Goal: Task Accomplishment & Management: Manage account settings

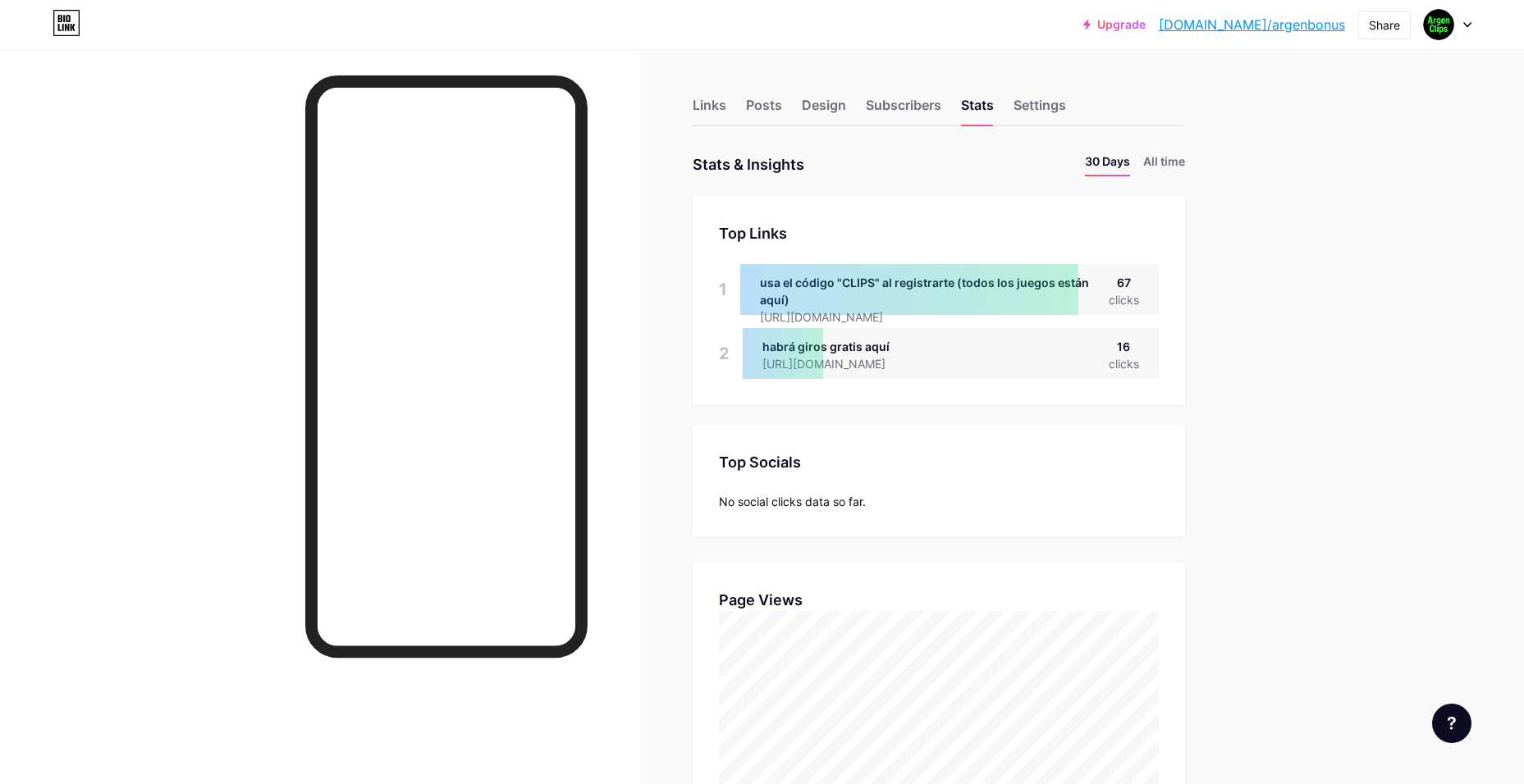
drag, startPoint x: 661, startPoint y: 326, endPoint x: 648, endPoint y: 248, distance: 79.1
click at [1445, 30] on img at bounding box center [1438, 24] width 26 height 26
click at [1300, 181] on link "Account settings" at bounding box center [1368, 186] width 203 height 45
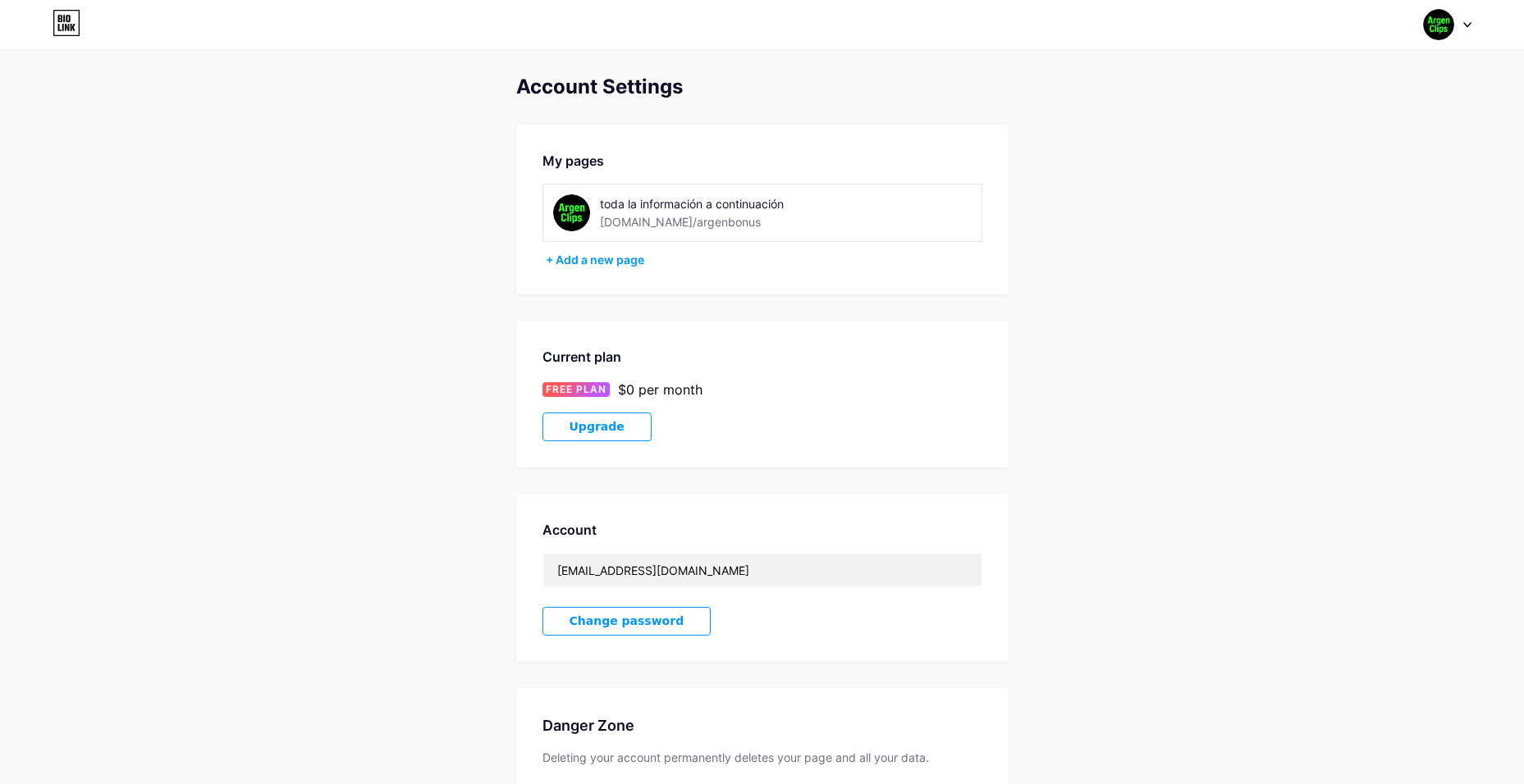
click at [761, 202] on div "toda la información a continuación" at bounding box center [715, 204] width 232 height 17
click at [774, 199] on div "toda la información a continuación" at bounding box center [715, 204] width 232 height 17
drag, startPoint x: 778, startPoint y: 200, endPoint x: 710, endPoint y: 208, distance: 68.5
click at [710, 208] on div "toda la información a continuación" at bounding box center [715, 204] width 232 height 17
click at [755, 209] on div "toda la información a continuación" at bounding box center [715, 204] width 232 height 17
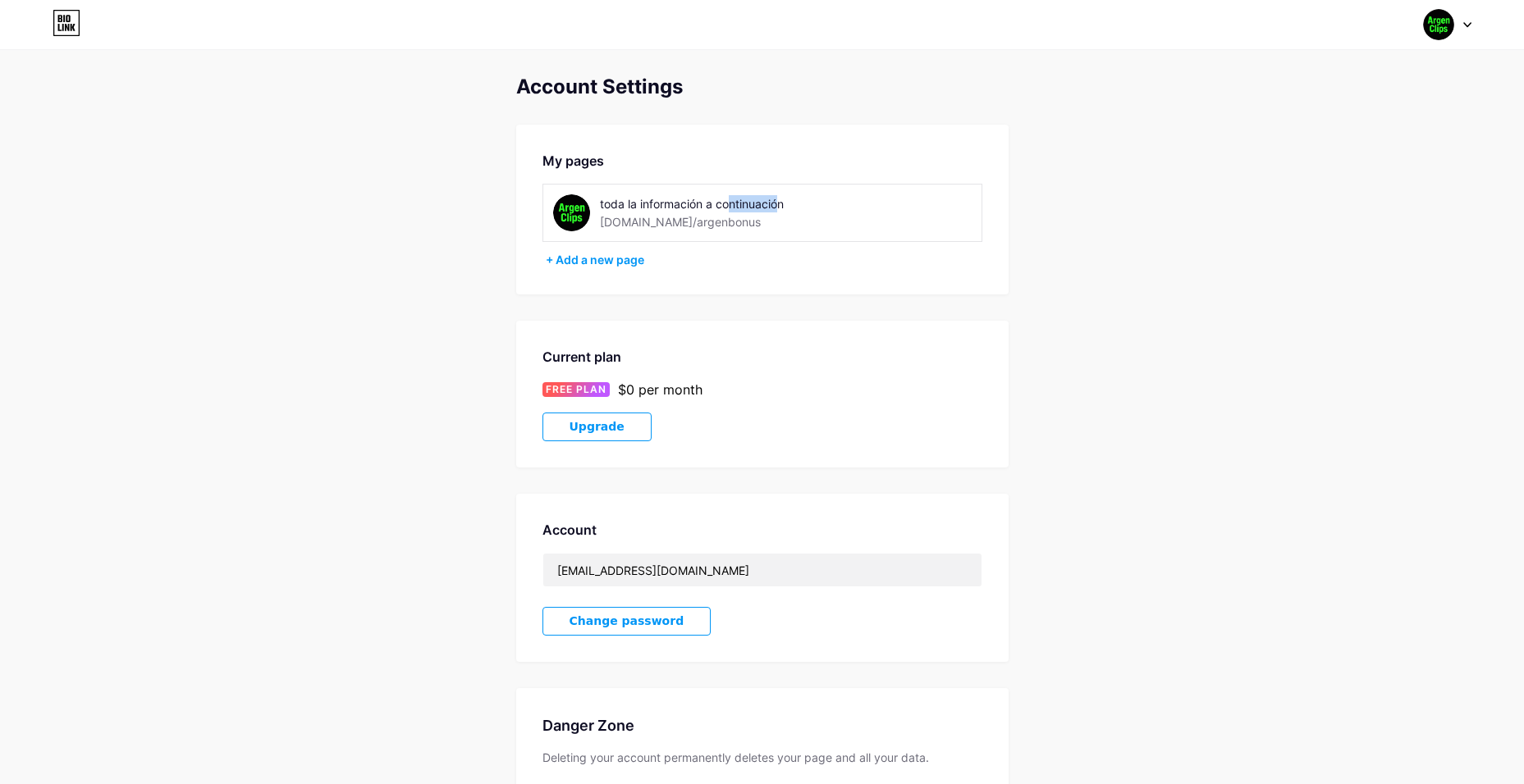
drag, startPoint x: 781, startPoint y: 207, endPoint x: 731, endPoint y: 209, distance: 50.0
click at [731, 209] on div "toda la información a continuación" at bounding box center [715, 204] width 232 height 17
click at [973, 358] on div "Current plan" at bounding box center [762, 357] width 440 height 20
click at [602, 440] on button "Upgrade" at bounding box center [596, 426] width 109 height 29
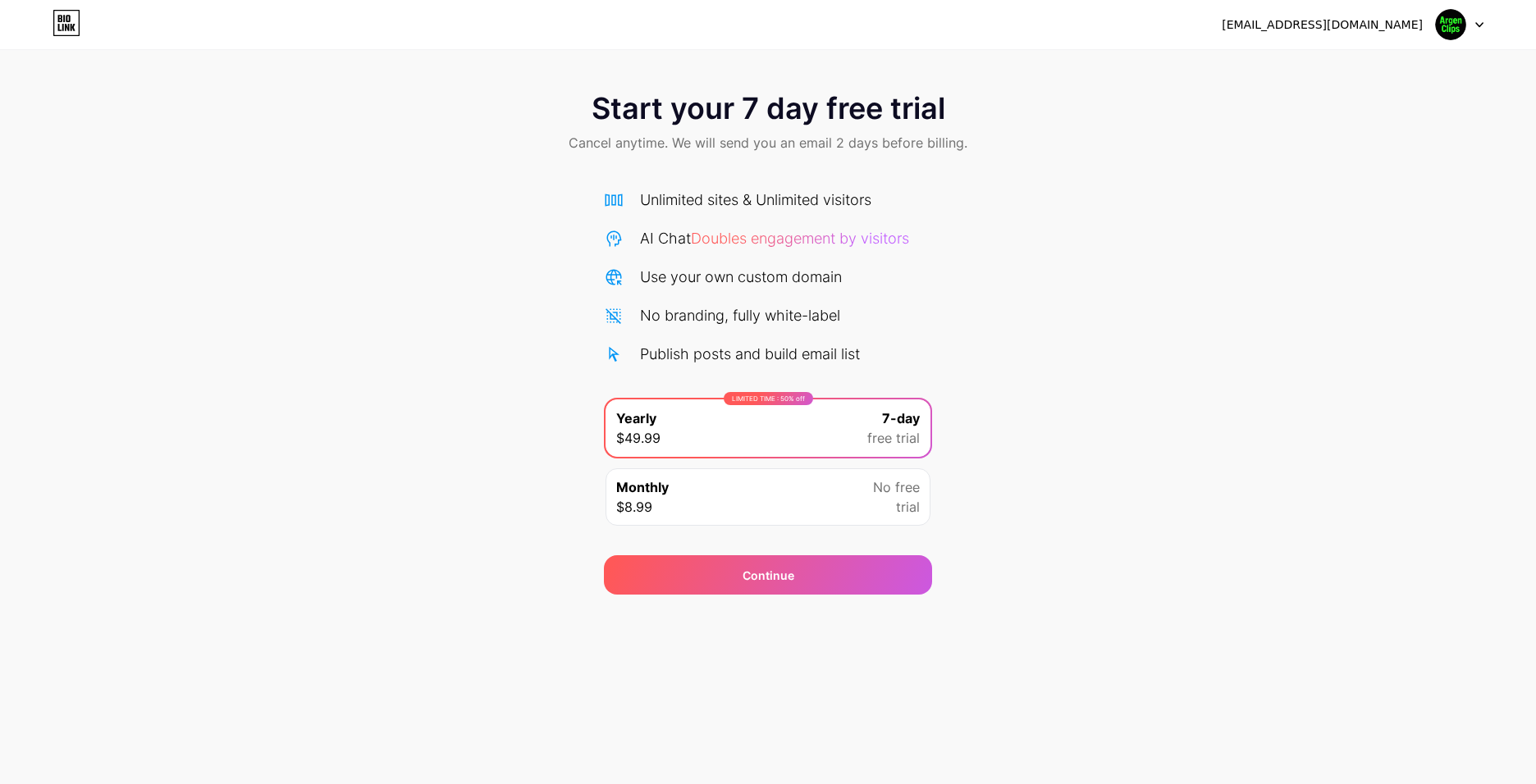
click at [709, 505] on div "Monthly $8.99 No free trial" at bounding box center [768, 497] width 325 height 58
click at [695, 451] on div "LIMITED TIME : 50% off Yearly $49.99 7-day free trial" at bounding box center [768, 428] width 325 height 58
click at [688, 498] on div "Monthly $8.99 No free trial" at bounding box center [768, 497] width 325 height 58
click at [694, 454] on div "LIMITED TIME : 50% off Yearly $49.99 7-day free trial" at bounding box center [768, 428] width 325 height 58
click at [697, 507] on div "Monthly $8.99 No free trial" at bounding box center [768, 497] width 325 height 58
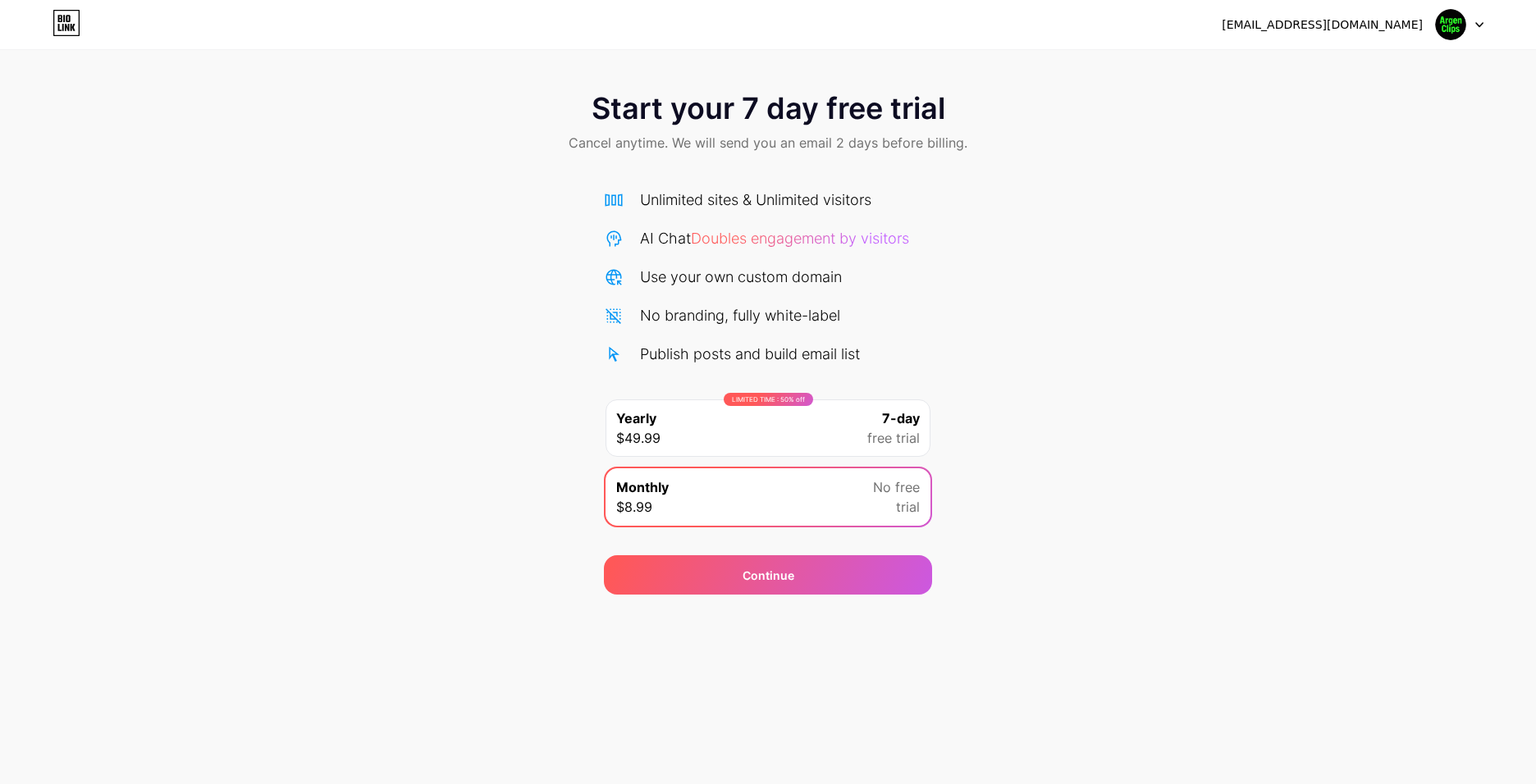
click at [671, 202] on div "Unlimited sites & Unlimited visitors" at bounding box center [755, 200] width 231 height 22
click at [767, 199] on div "Unlimited sites & Unlimited visitors" at bounding box center [755, 200] width 231 height 22
click at [786, 586] on div "Continue" at bounding box center [768, 574] width 328 height 39
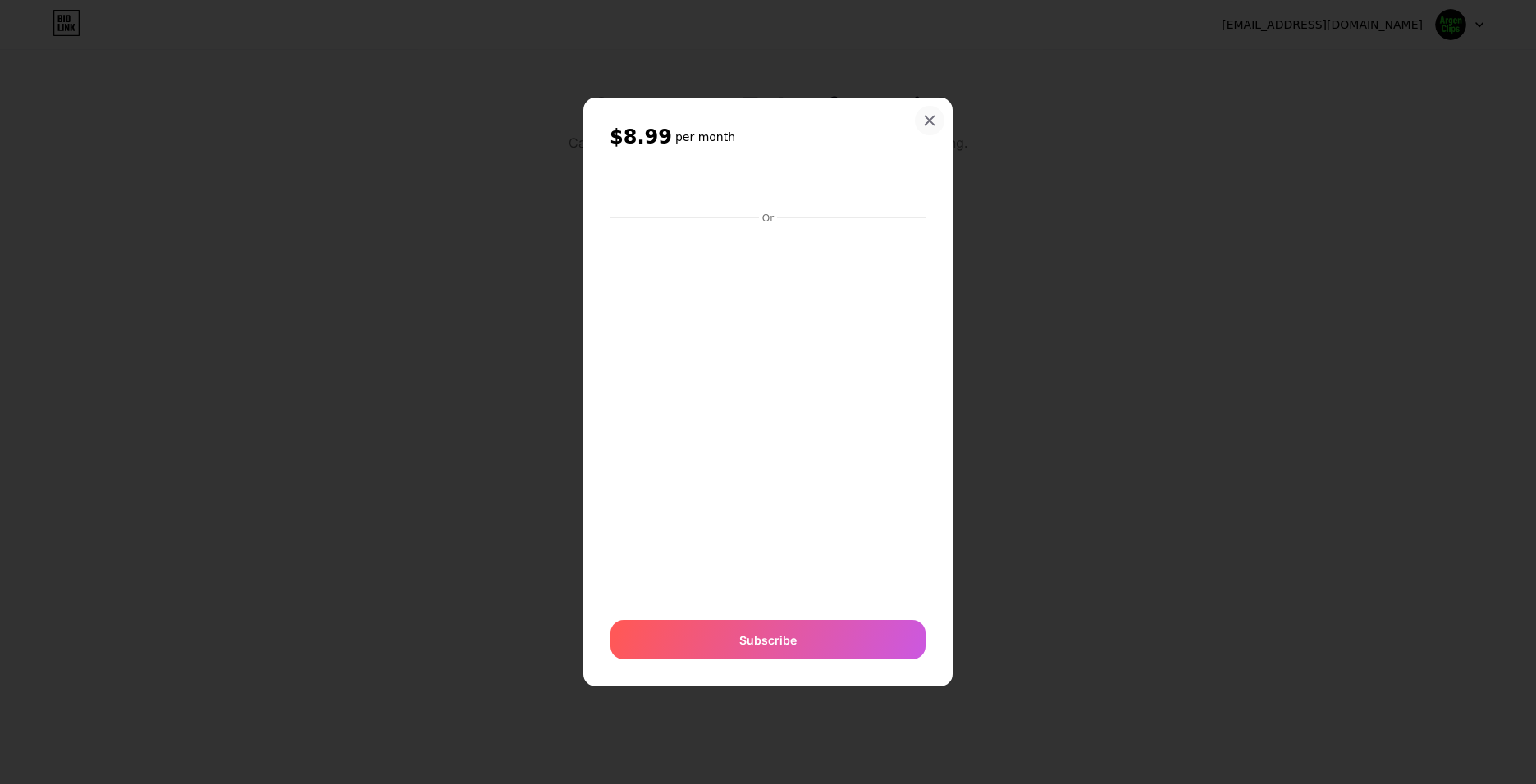
click at [921, 123] on div at bounding box center [930, 121] width 30 height 30
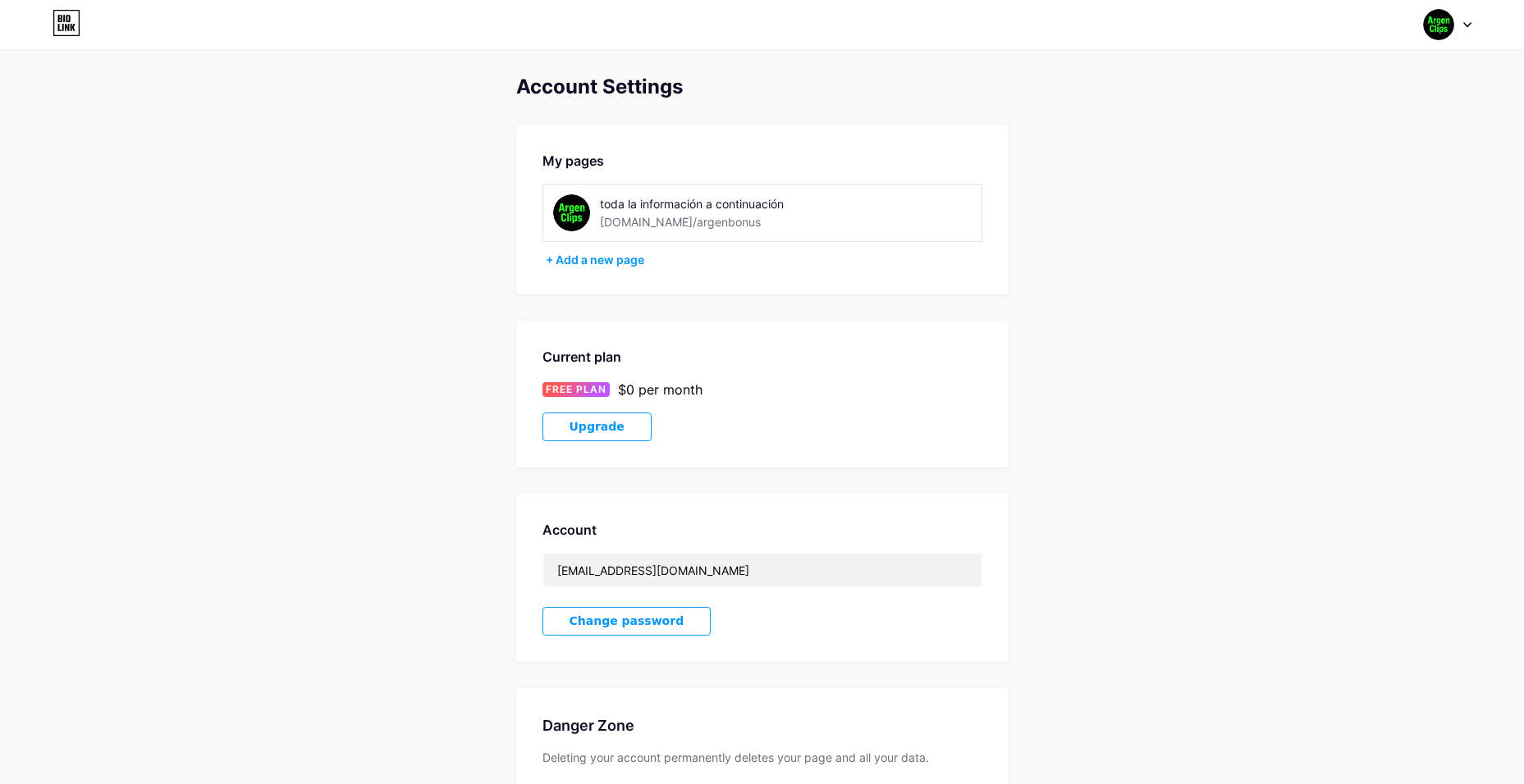
click at [554, 380] on div "FREE PLAN $0 per month" at bounding box center [762, 389] width 440 height 20
click at [382, 358] on div "Account Settings My pages toda la información a continuación bio.link/argenbonu…" at bounding box center [762, 463] width 1524 height 776
click at [1340, 103] on div "toda la información a continuación" at bounding box center [1378, 99] width 127 height 13
click at [65, 21] on icon at bounding box center [66, 23] width 28 height 26
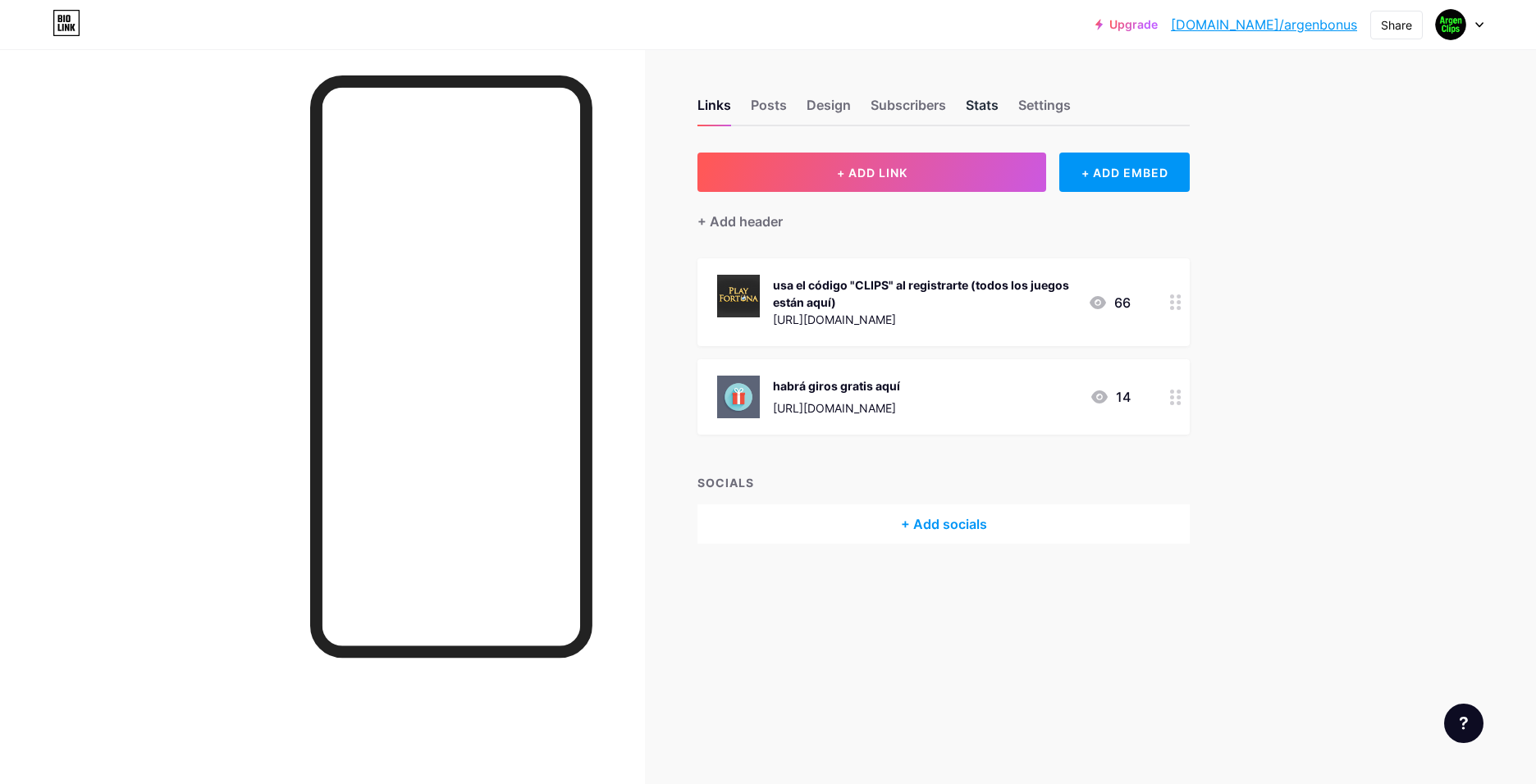
click at [978, 106] on div "Stats" at bounding box center [982, 110] width 33 height 30
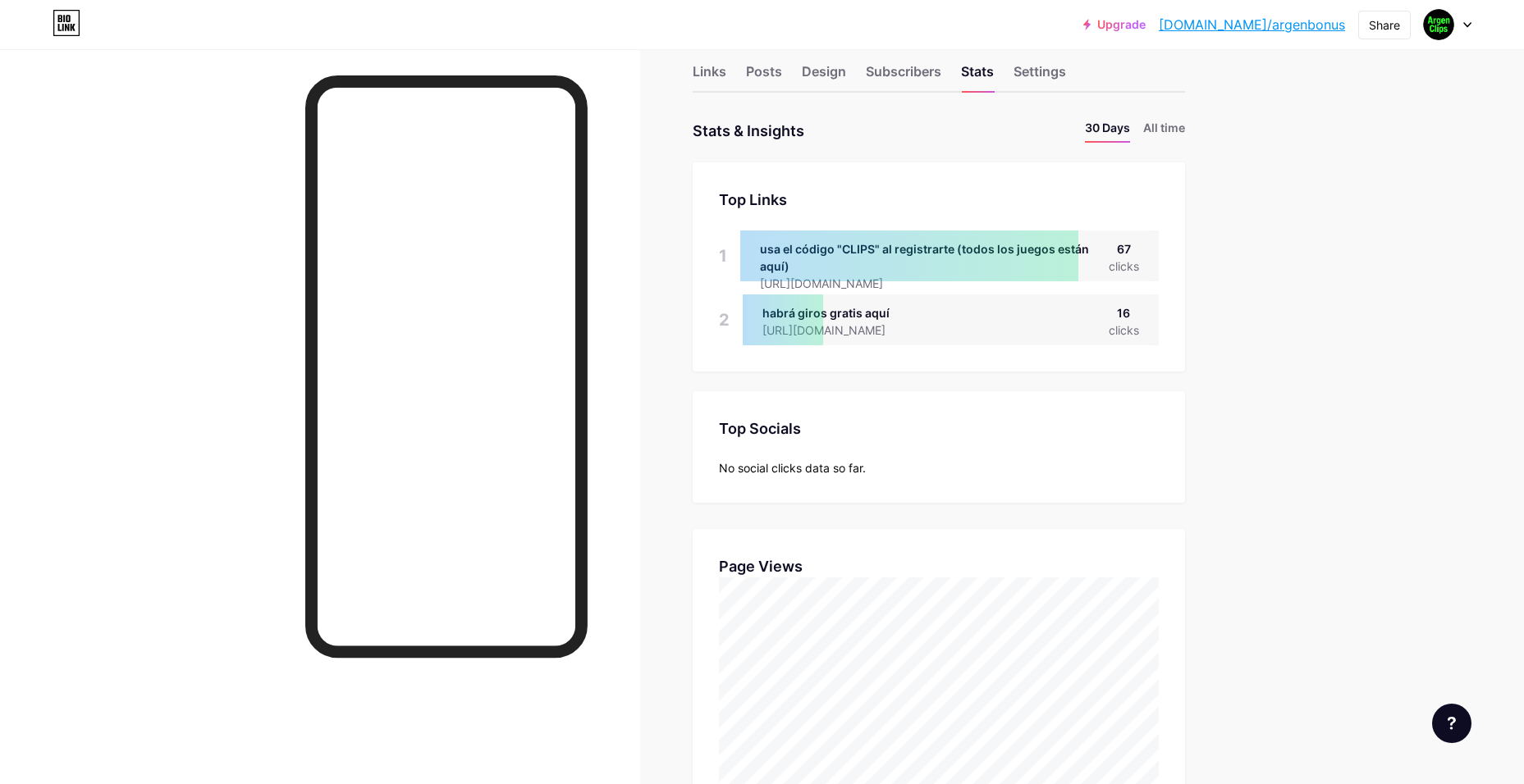
scroll to position [164, 0]
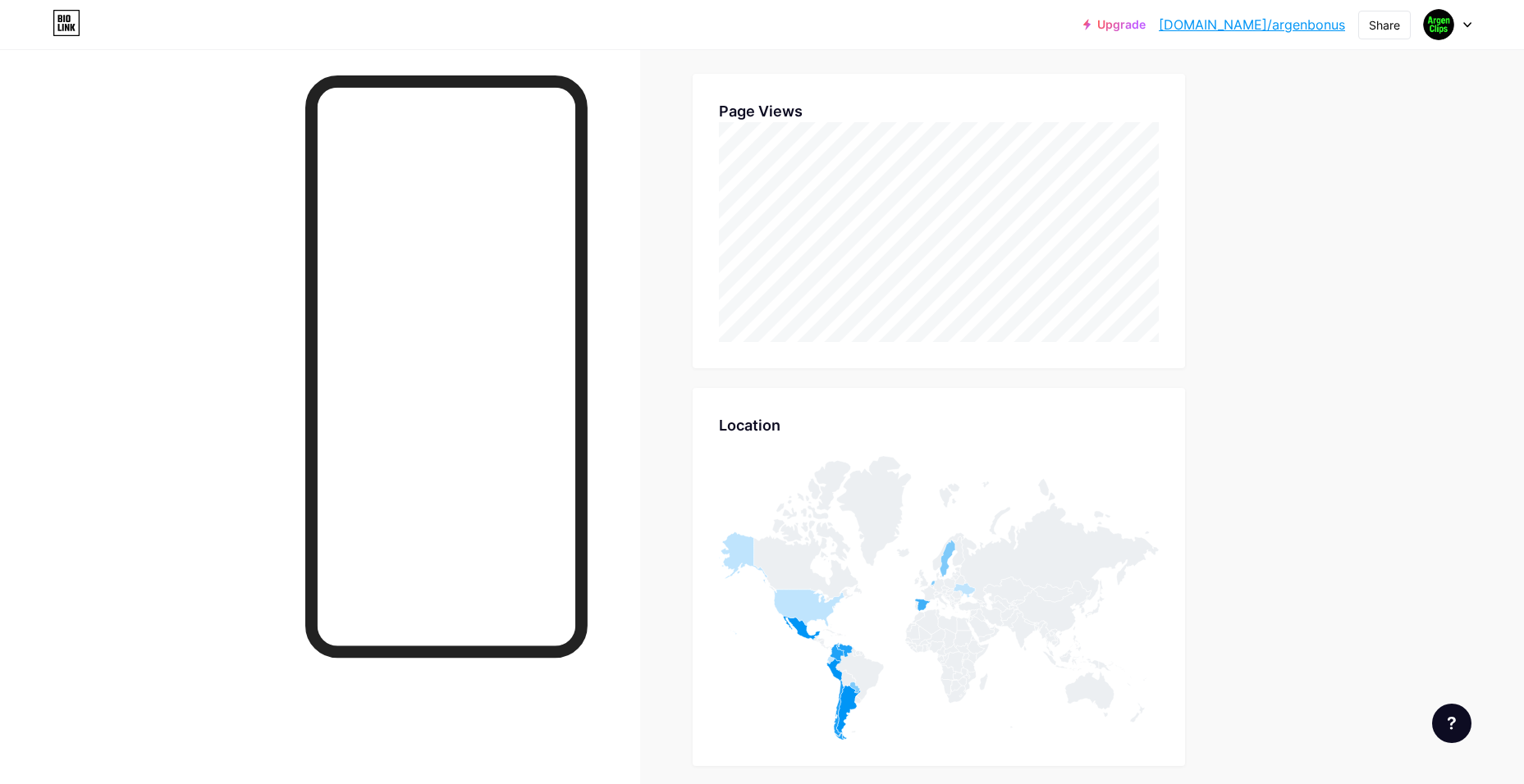
drag, startPoint x: 1235, startPoint y: 506, endPoint x: 1126, endPoint y: 567, distance: 124.9
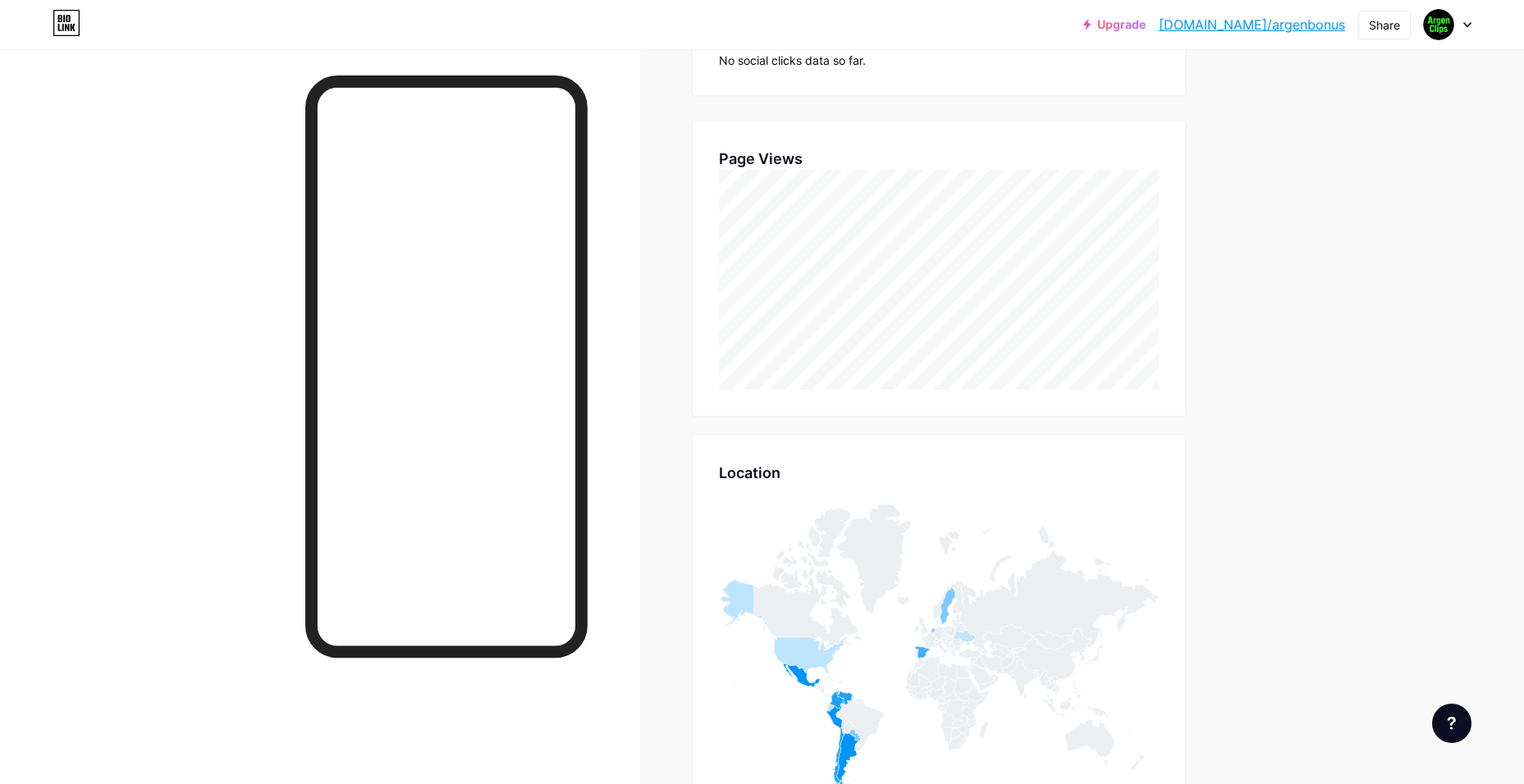
scroll to position [166, 0]
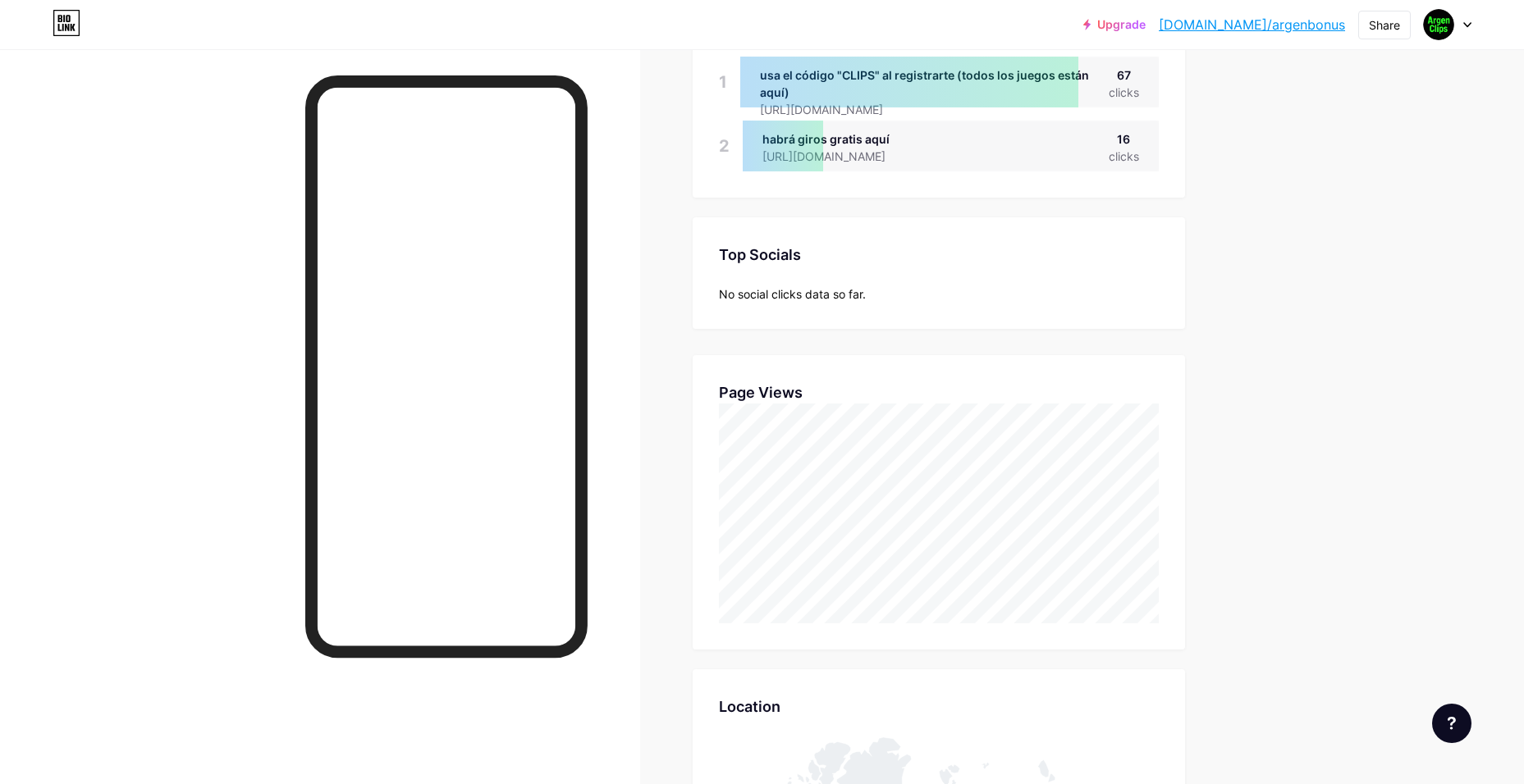
drag, startPoint x: 1303, startPoint y: 563, endPoint x: 1254, endPoint y: 431, distance: 140.8
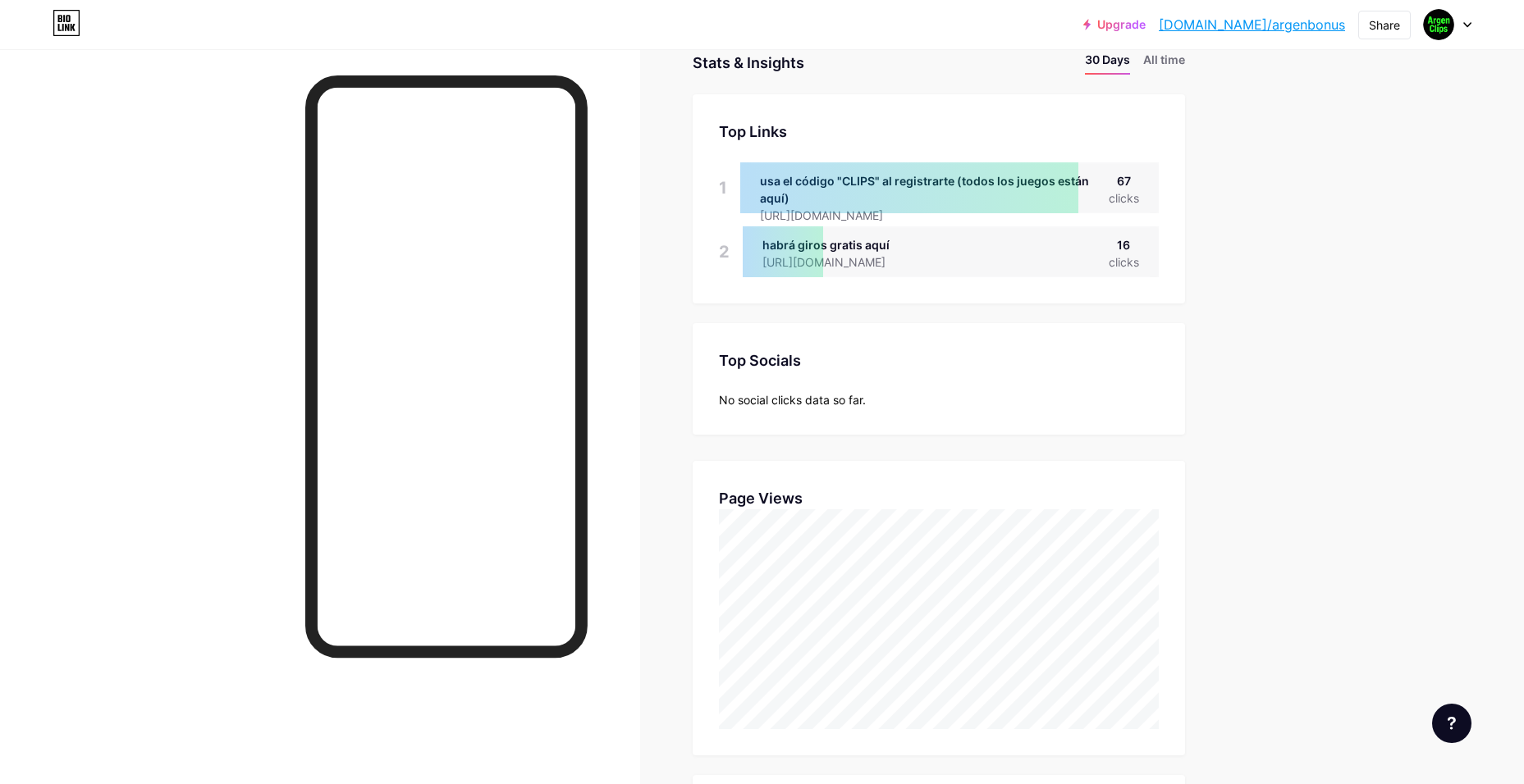
scroll to position [0, 0]
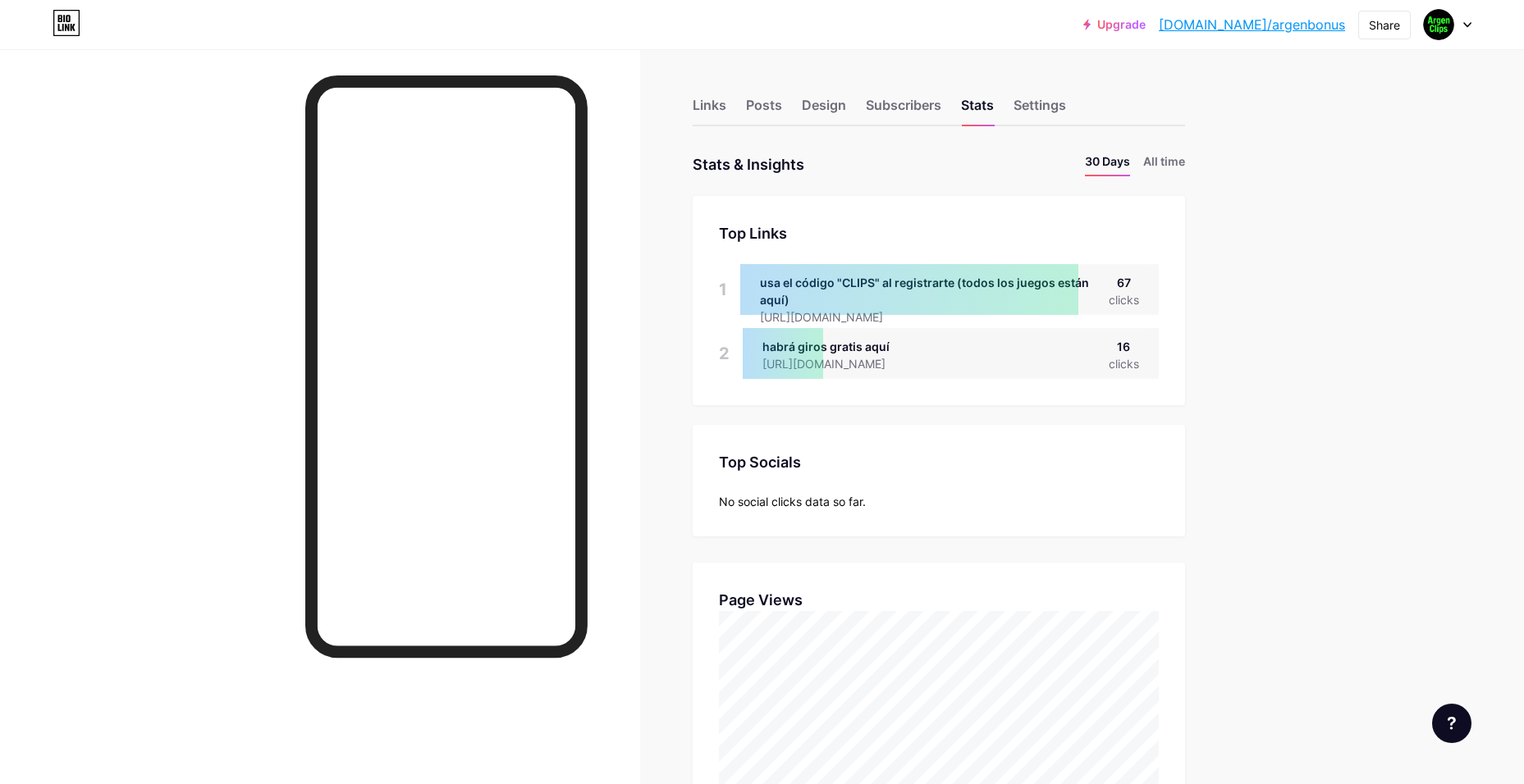
drag, startPoint x: 1244, startPoint y: 572, endPoint x: 833, endPoint y: 1, distance: 703.5
drag, startPoint x: 1262, startPoint y: 581, endPoint x: 930, endPoint y: 182, distance: 519.1
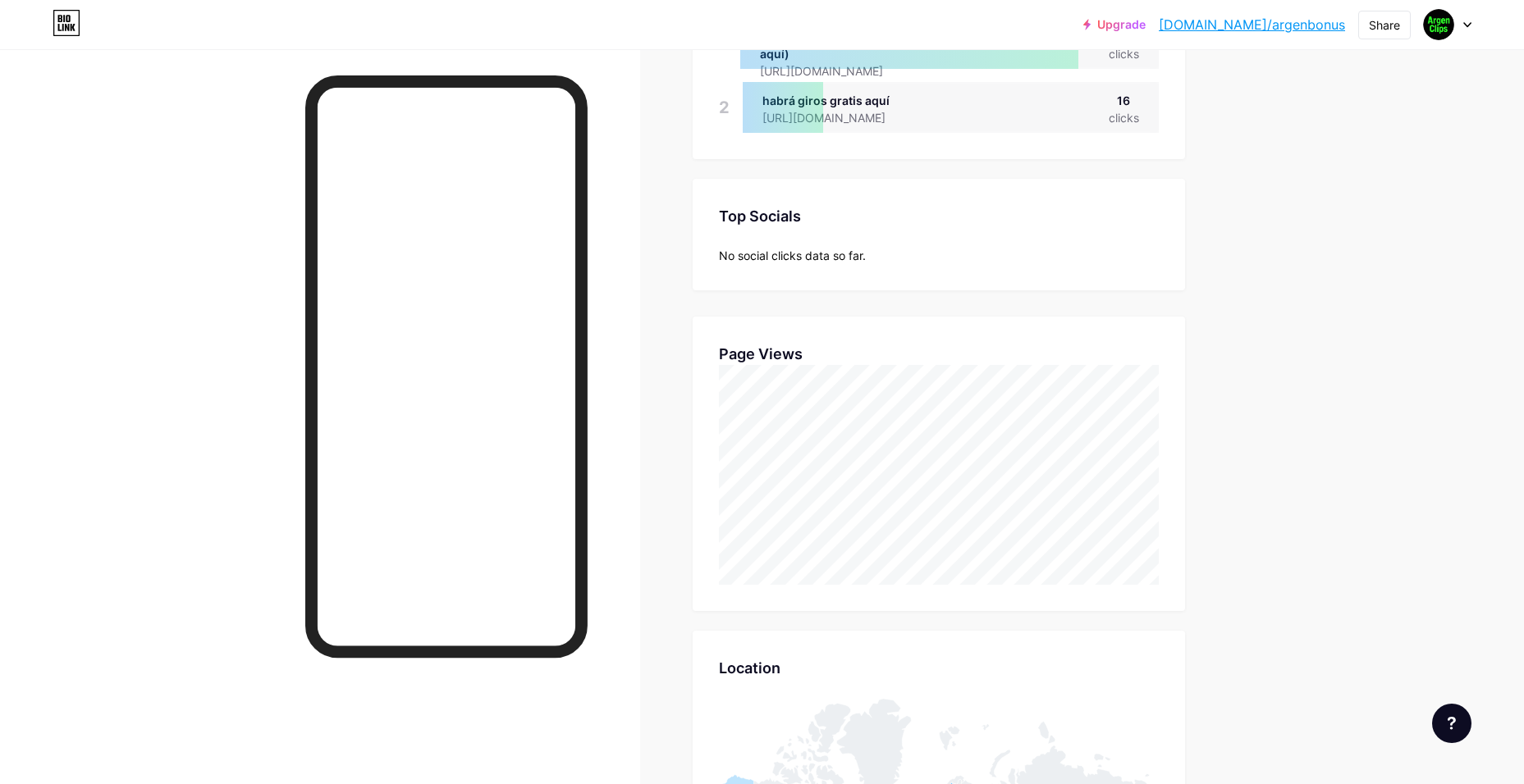
scroll to position [80, 0]
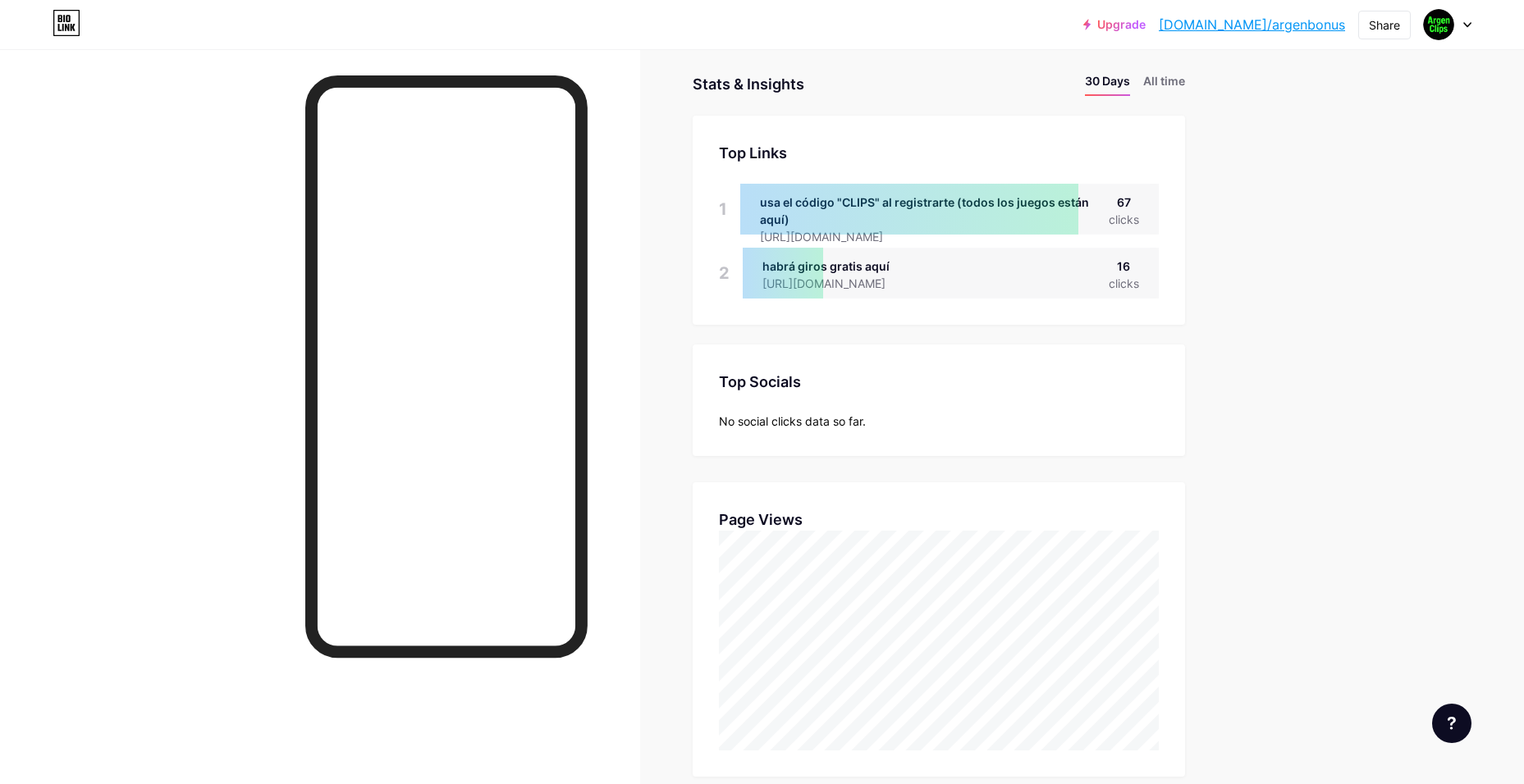
drag, startPoint x: 1289, startPoint y: 609, endPoint x: 808, endPoint y: 165, distance: 654.6
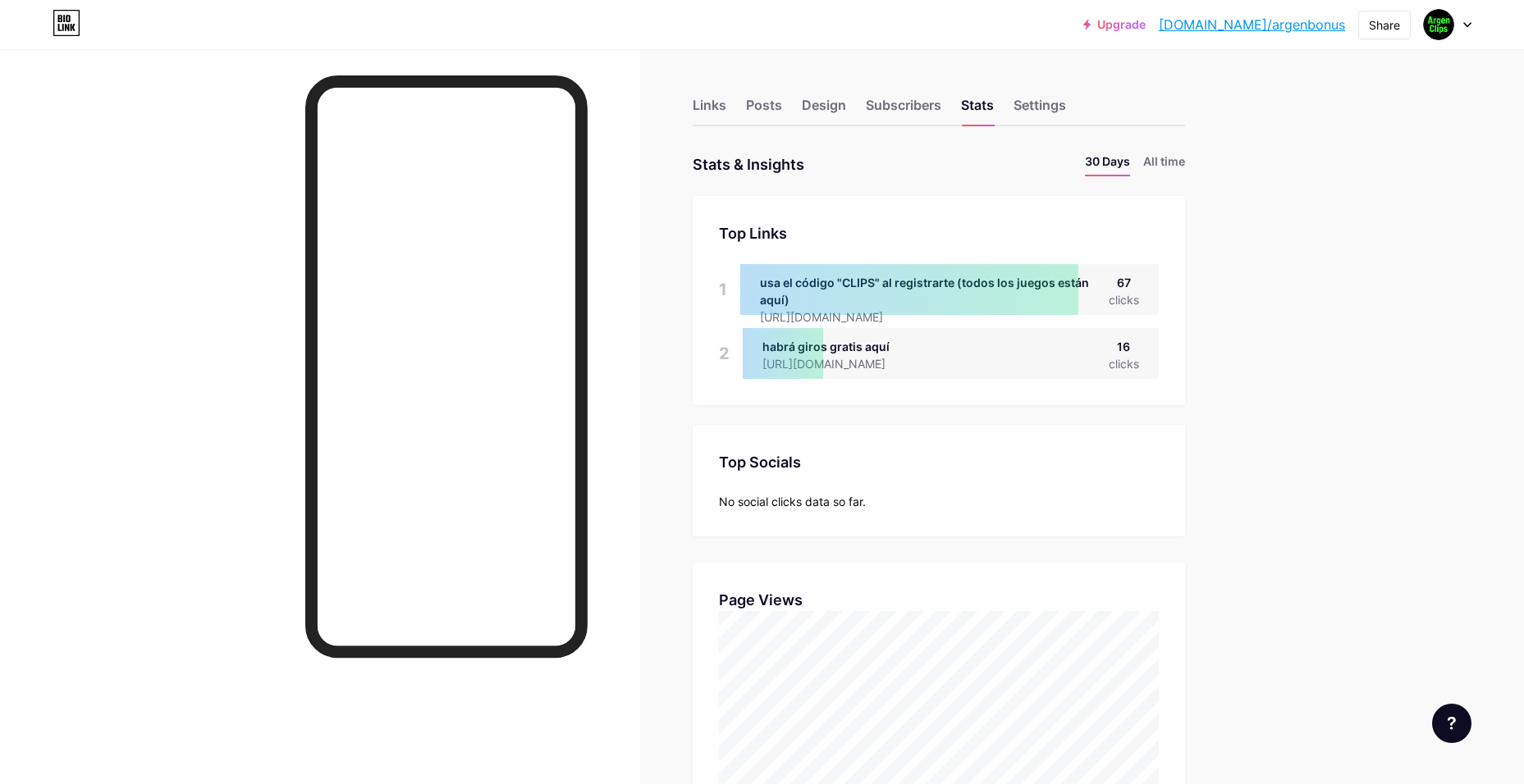
scroll to position [784, 1524]
click at [1436, 28] on img at bounding box center [1438, 24] width 26 height 26
click at [1294, 105] on img at bounding box center [1293, 106] width 26 height 26
click at [714, 106] on div "Links" at bounding box center [709, 110] width 34 height 30
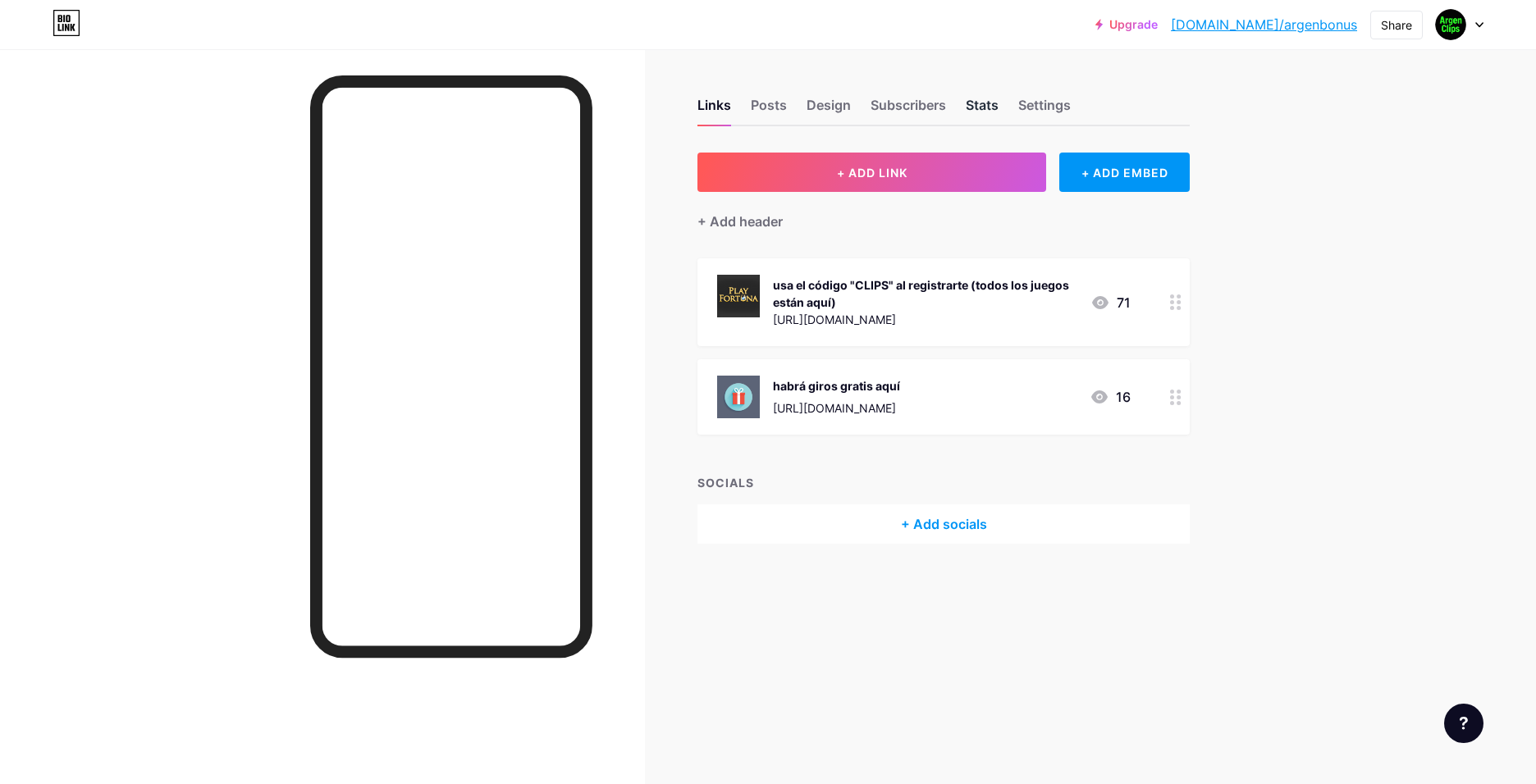
click at [980, 119] on div "Stats" at bounding box center [982, 110] width 33 height 30
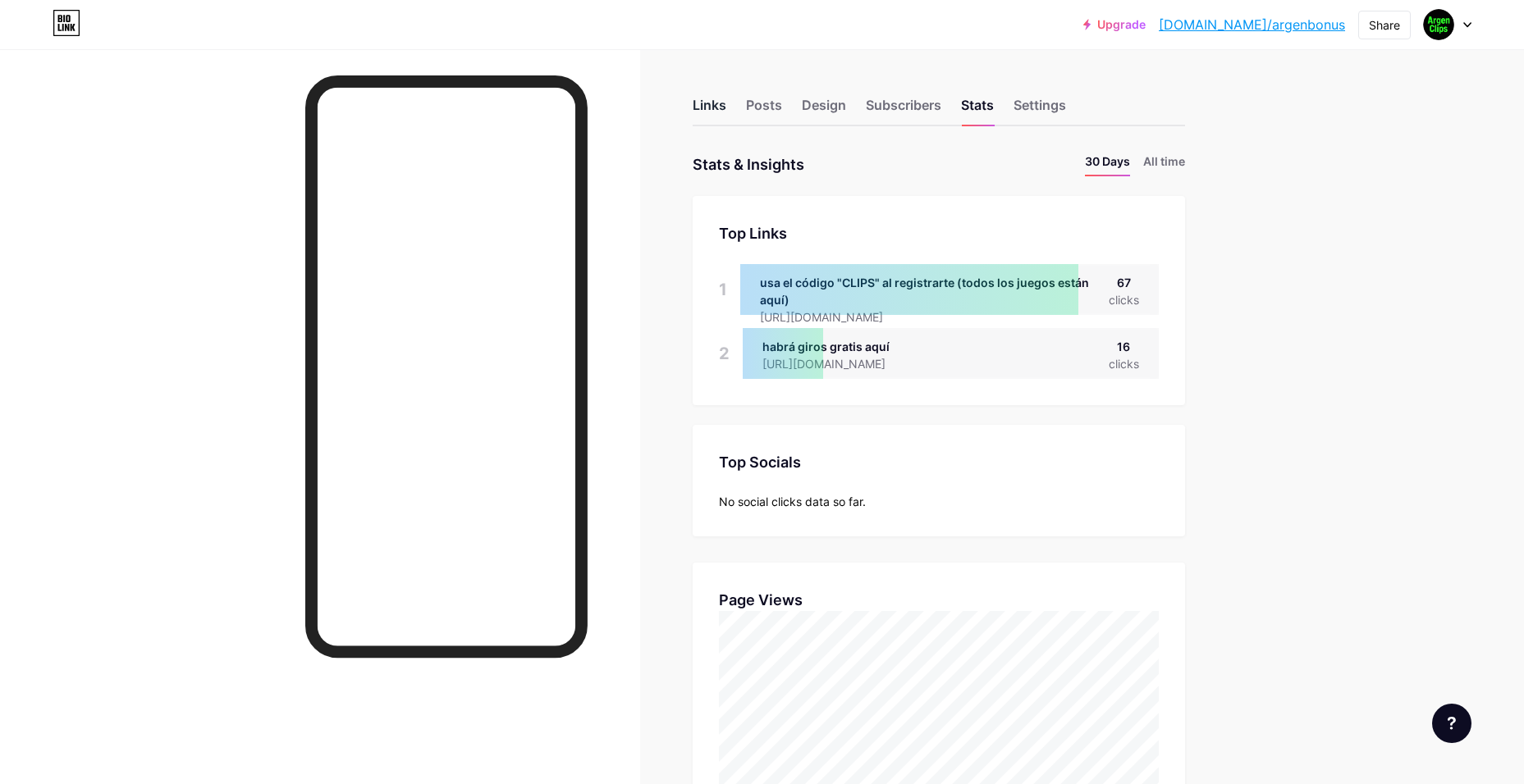
click at [705, 107] on div "Links" at bounding box center [709, 110] width 34 height 30
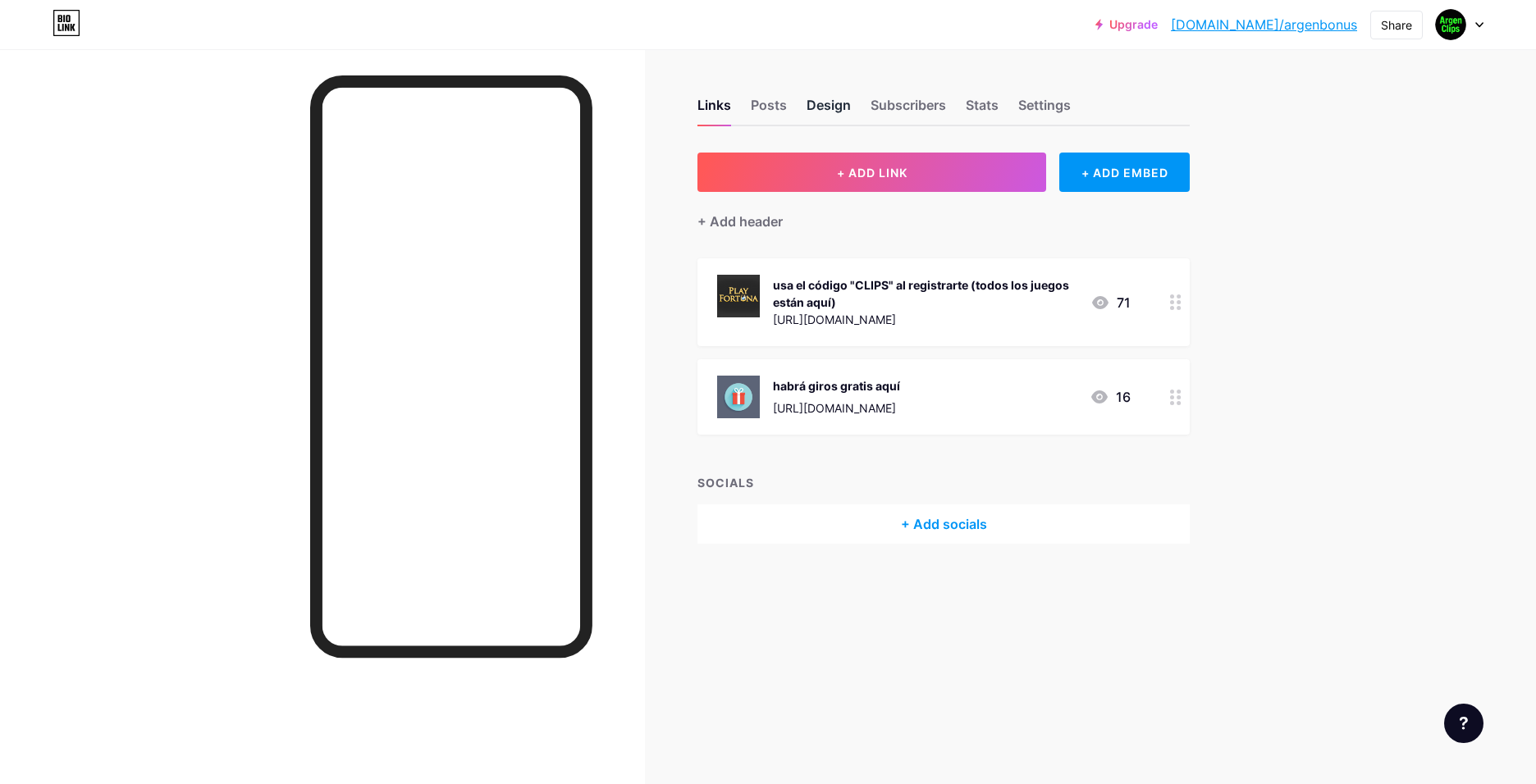
click at [823, 105] on div "Design" at bounding box center [829, 110] width 45 height 30
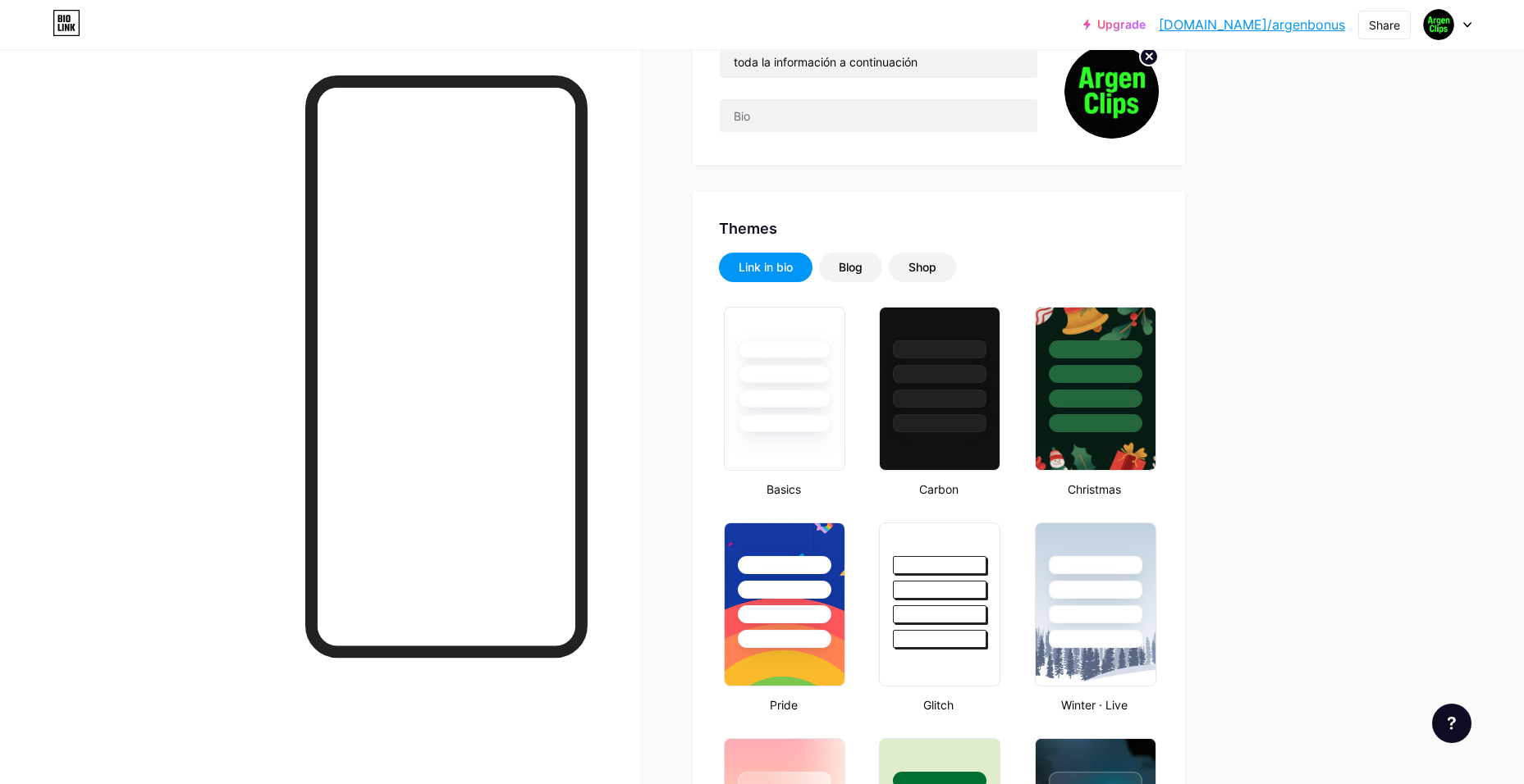
scroll to position [164, 0]
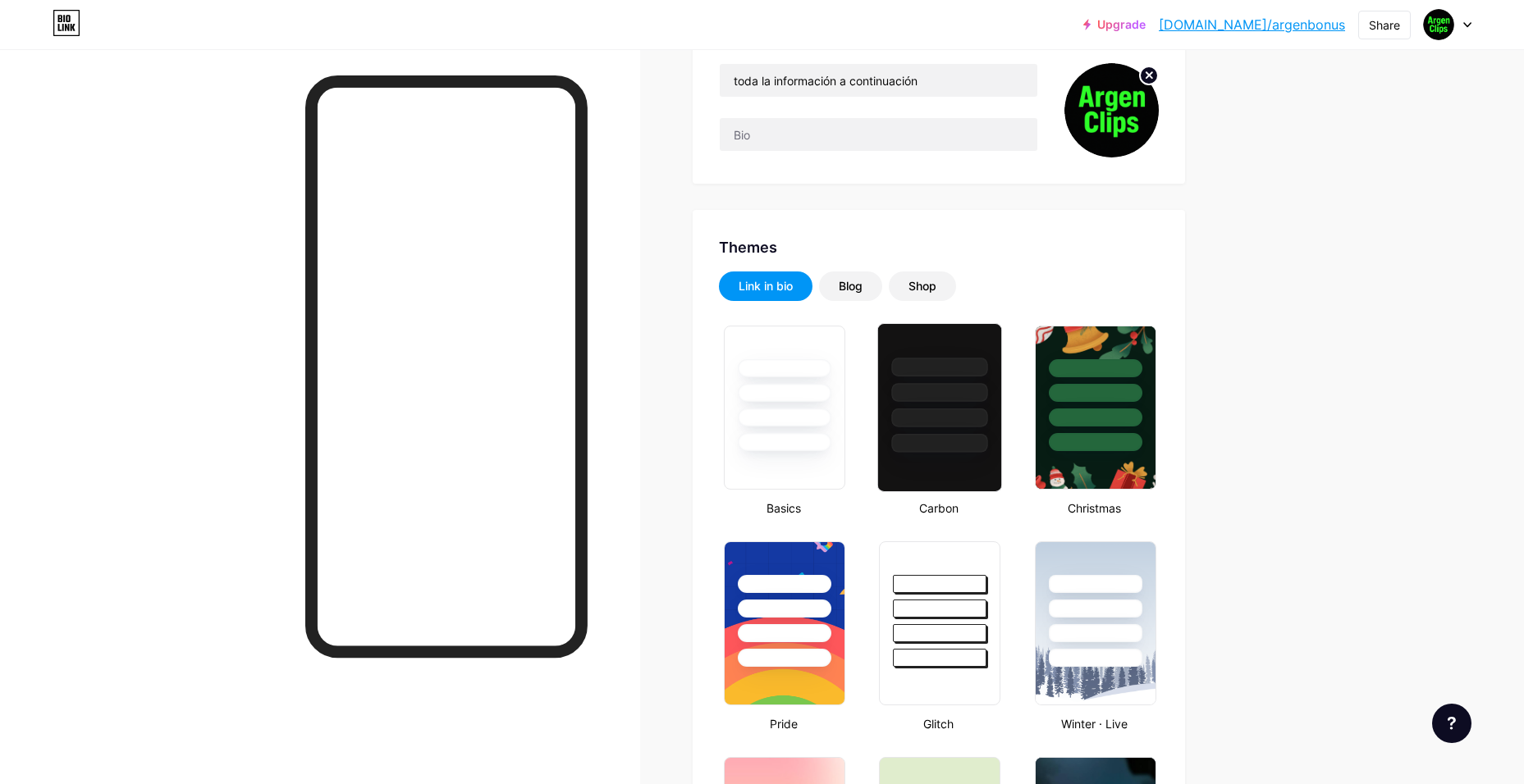
click at [984, 411] on div at bounding box center [939, 418] width 96 height 19
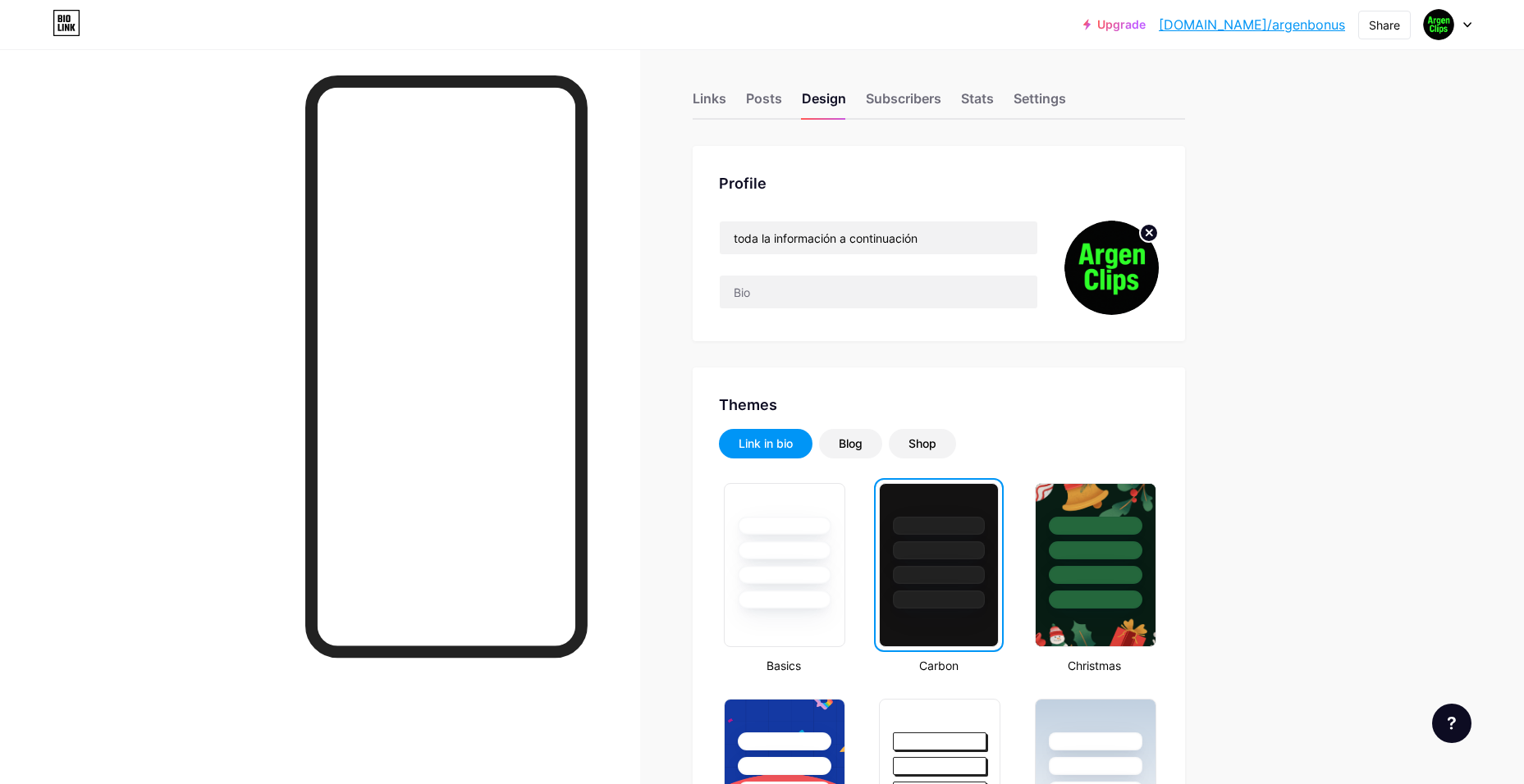
scroll to position [0, 0]
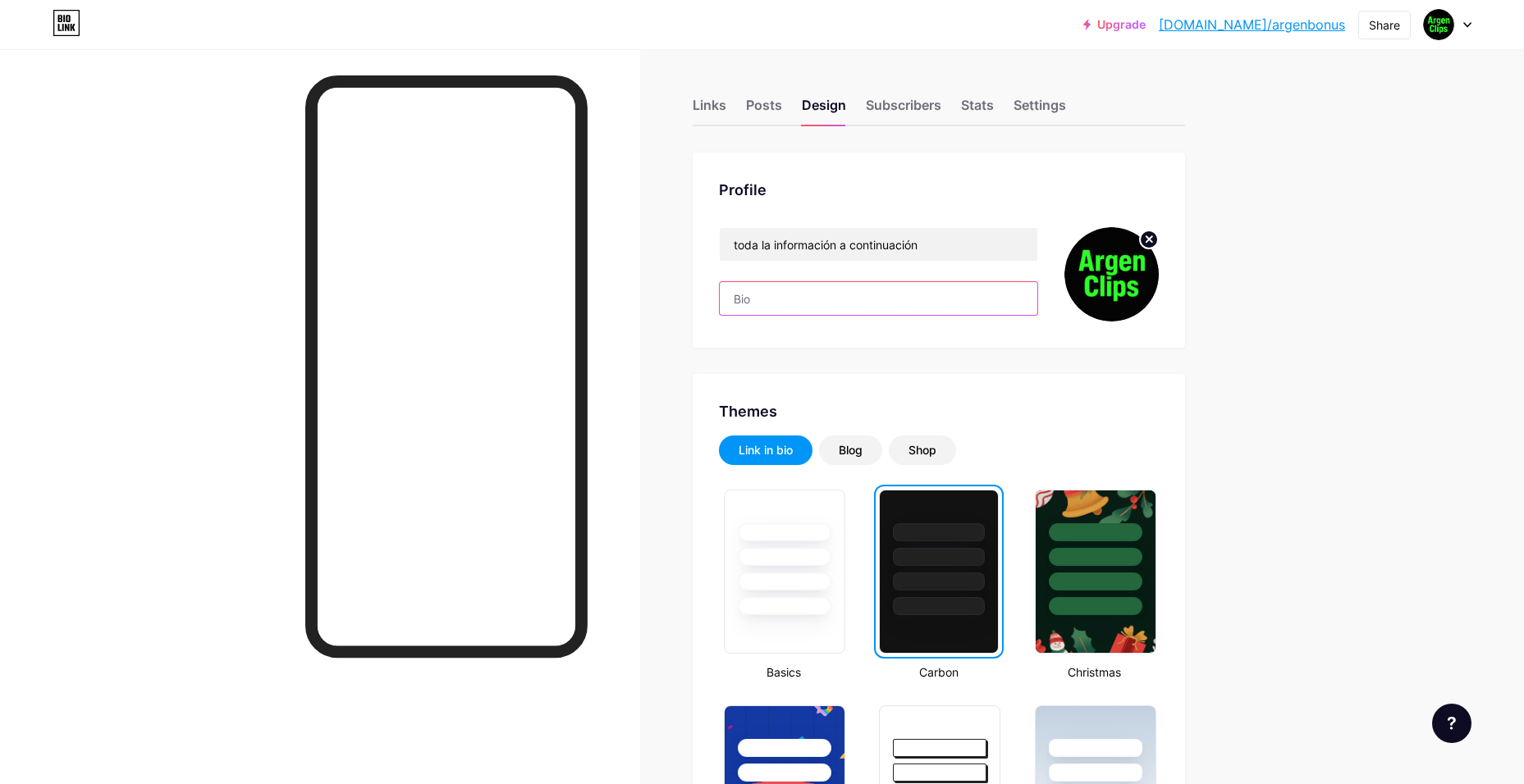
click at [804, 305] on input "text" at bounding box center [878, 298] width 318 height 33
click at [908, 245] on input "toda la información a continuación" at bounding box center [878, 244] width 318 height 33
click at [932, 248] on input "toda la información a continuación" at bounding box center [878, 244] width 318 height 33
drag, startPoint x: 956, startPoint y: 245, endPoint x: 725, endPoint y: 244, distance: 231.0
click at [725, 244] on input "toda la información a continuación" at bounding box center [878, 244] width 318 height 33
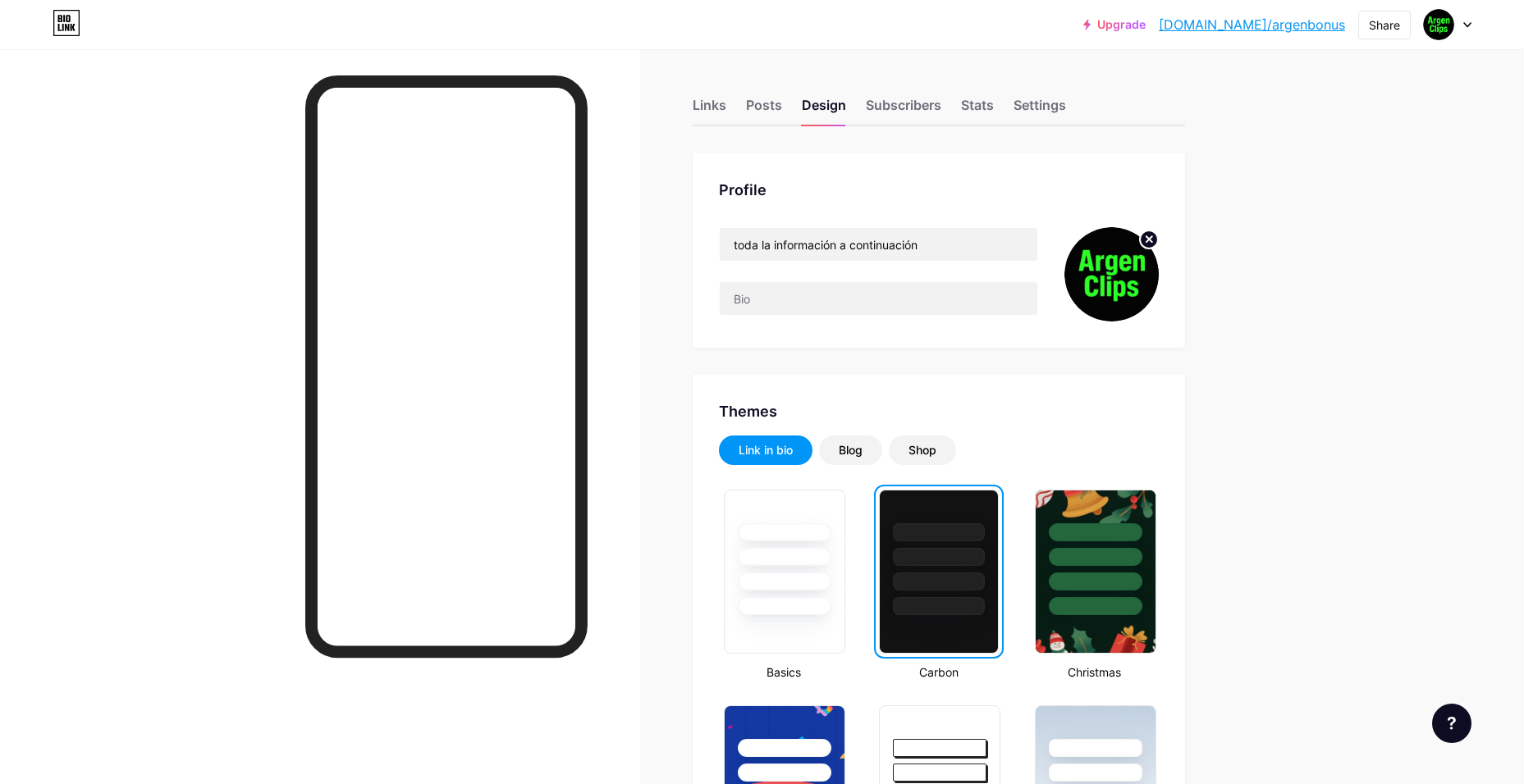
click at [769, 253] on input "toda la información a continuación" at bounding box center [878, 244] width 318 height 33
click at [922, 261] on div "toda la información a continuación" at bounding box center [878, 244] width 320 height 34
click at [944, 250] on input "toda la información a continuación" at bounding box center [878, 244] width 318 height 33
drag, startPoint x: 966, startPoint y: 243, endPoint x: 716, endPoint y: 242, distance: 250.0
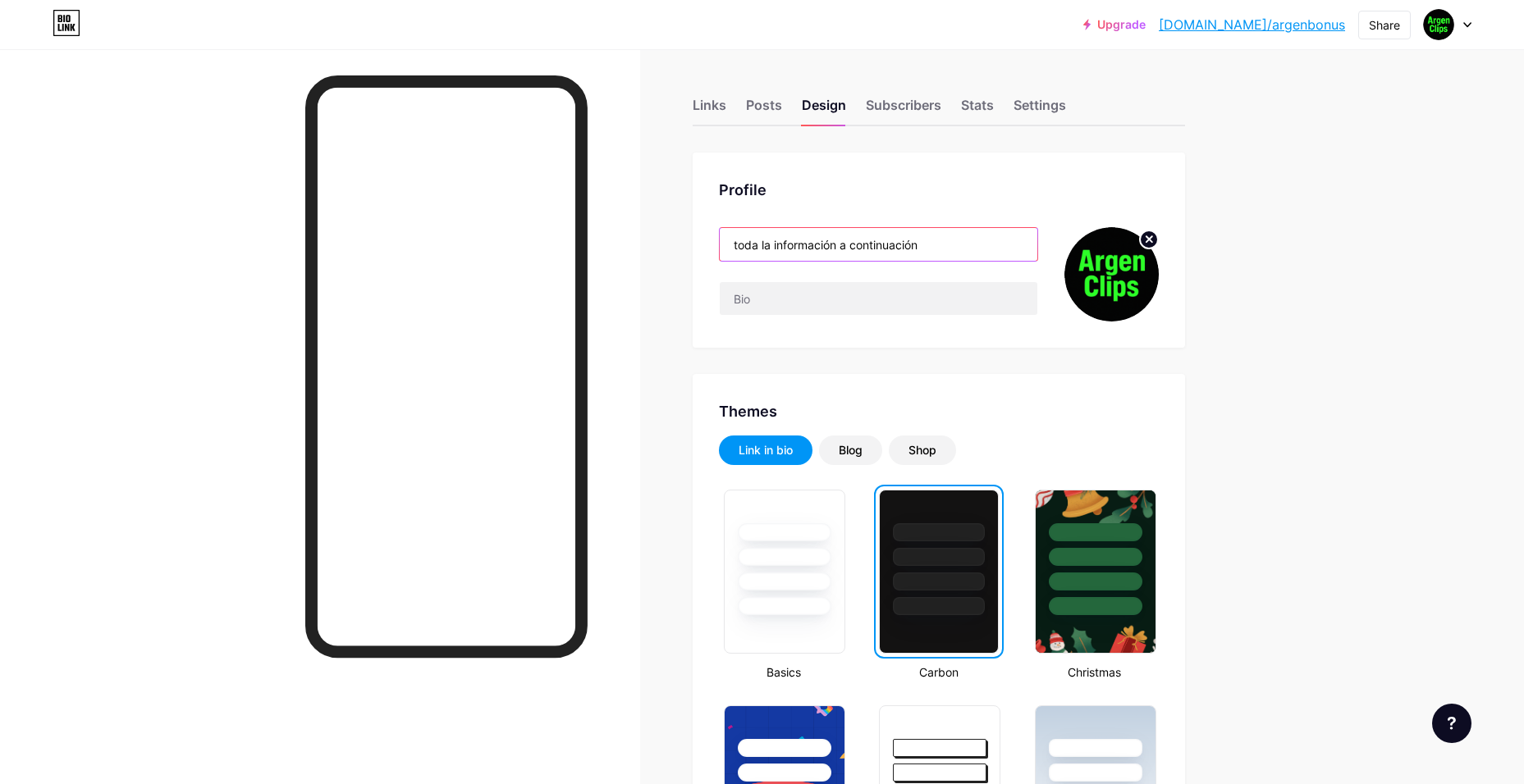
click at [716, 242] on div "Profile toda la información a continuación" at bounding box center [938, 250] width 492 height 196
click at [716, 106] on div "Links" at bounding box center [709, 110] width 34 height 30
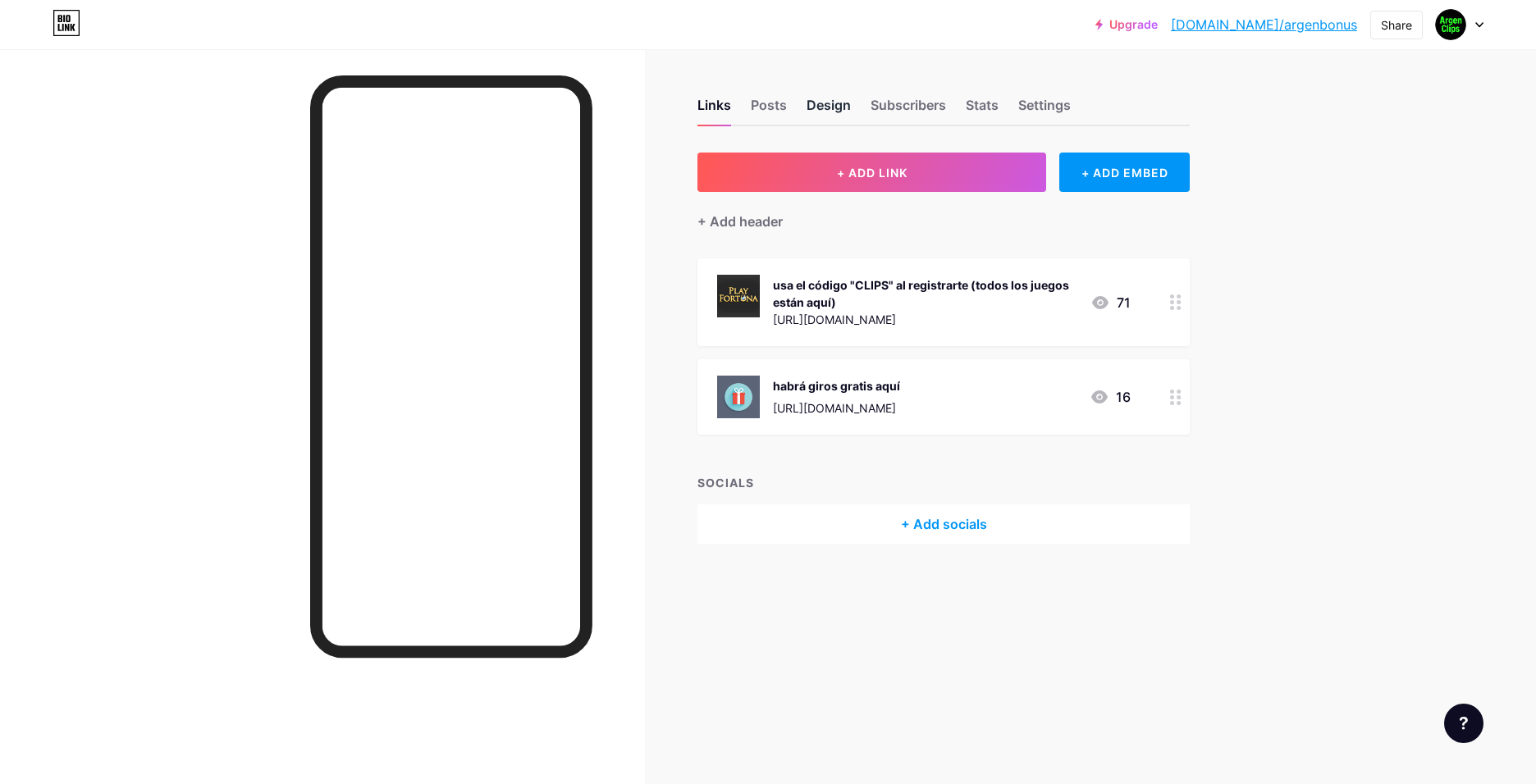
click at [829, 110] on div "Design" at bounding box center [829, 110] width 45 height 30
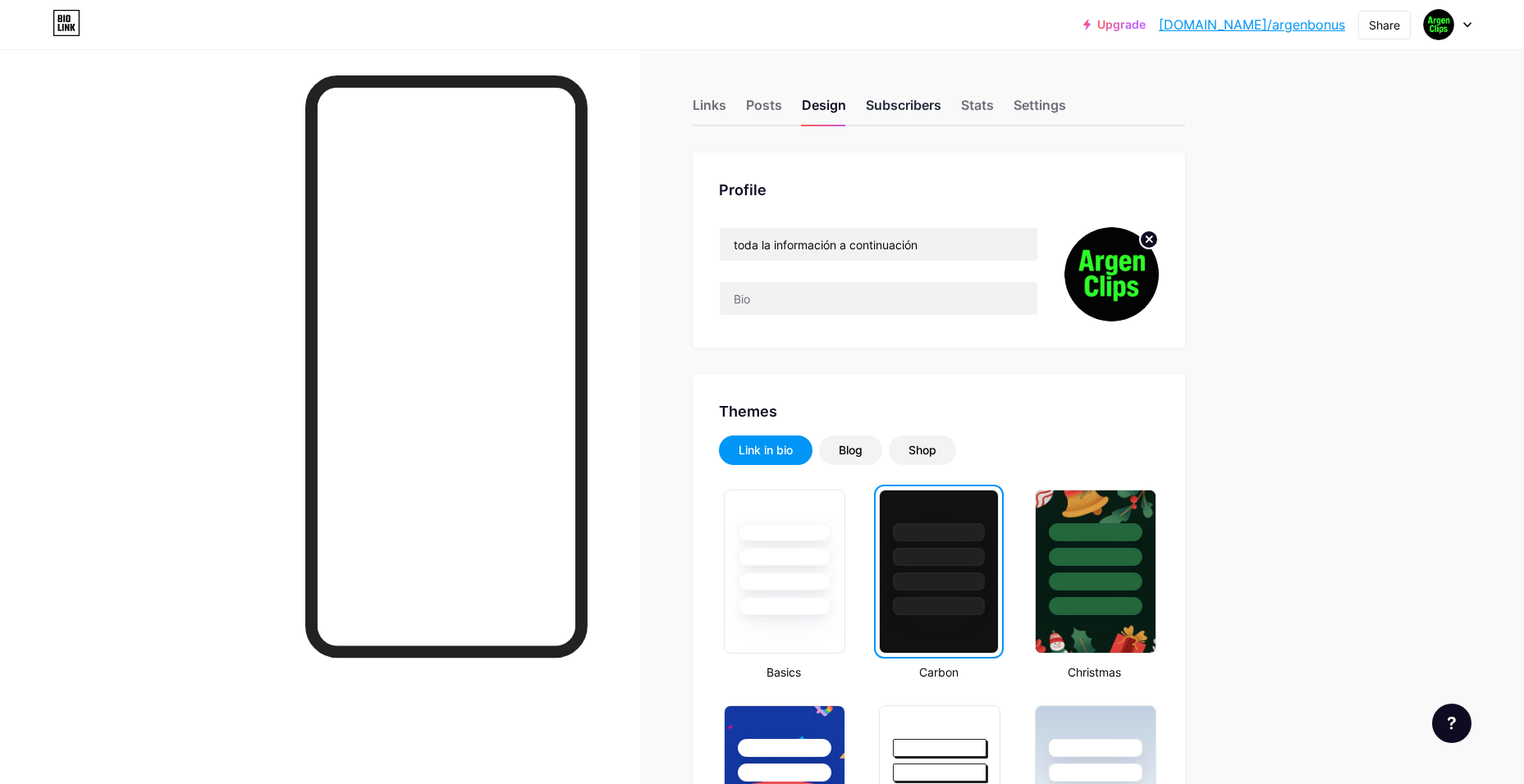
click at [921, 112] on div "Subscribers" at bounding box center [903, 110] width 75 height 30
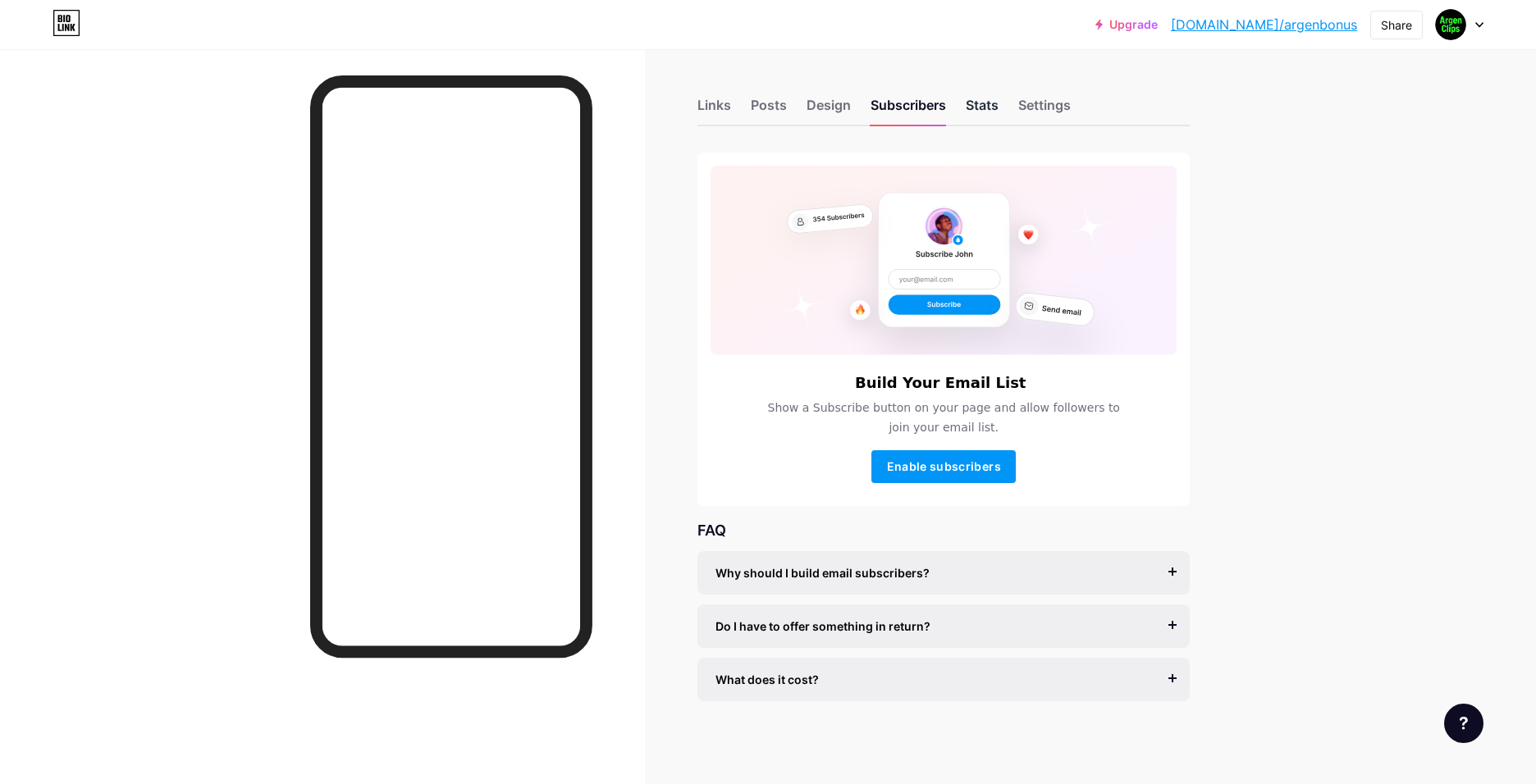
click at [976, 114] on div "Stats" at bounding box center [982, 110] width 33 height 30
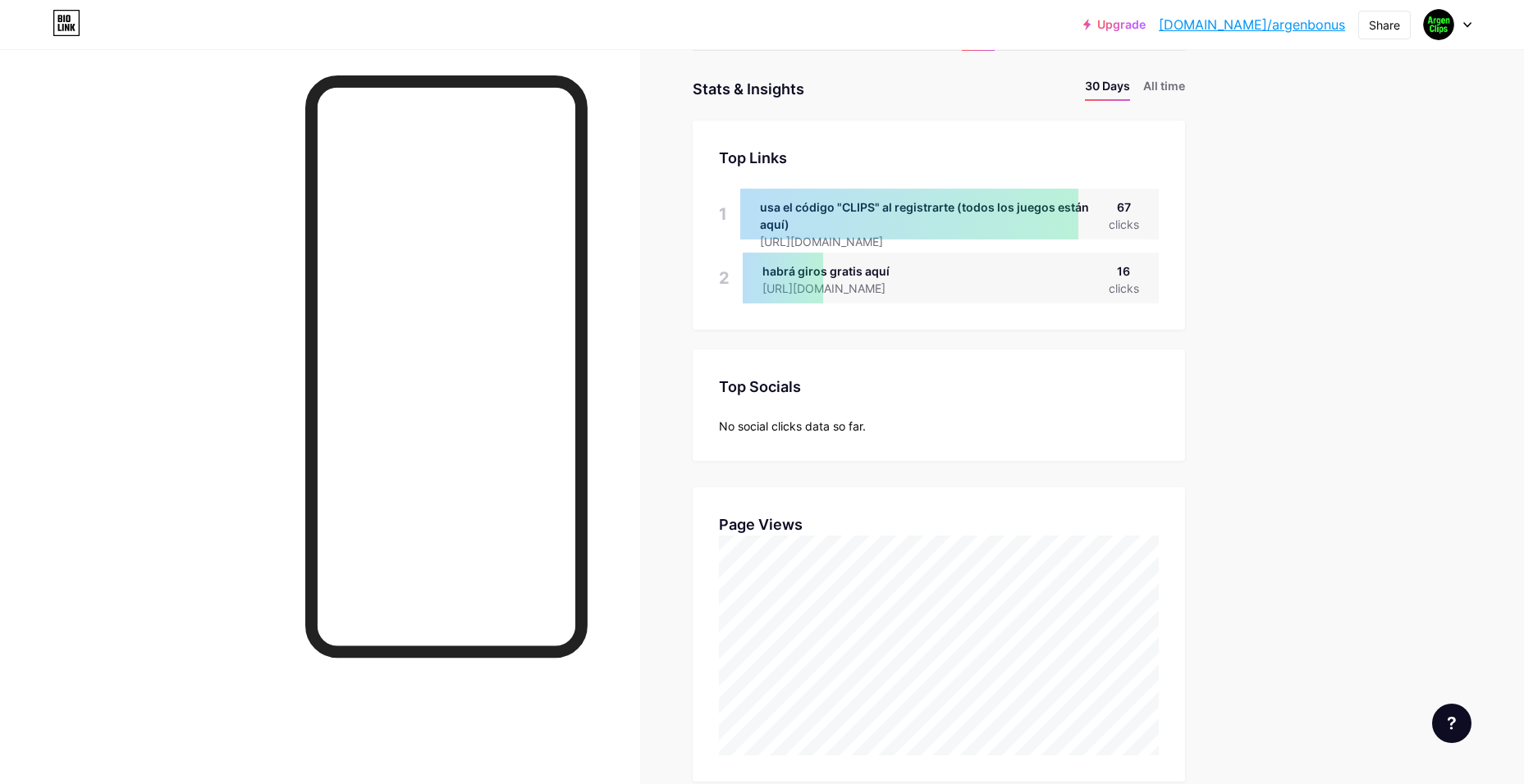
scroll to position [82, 0]
